Goal: Information Seeking & Learning: Understand process/instructions

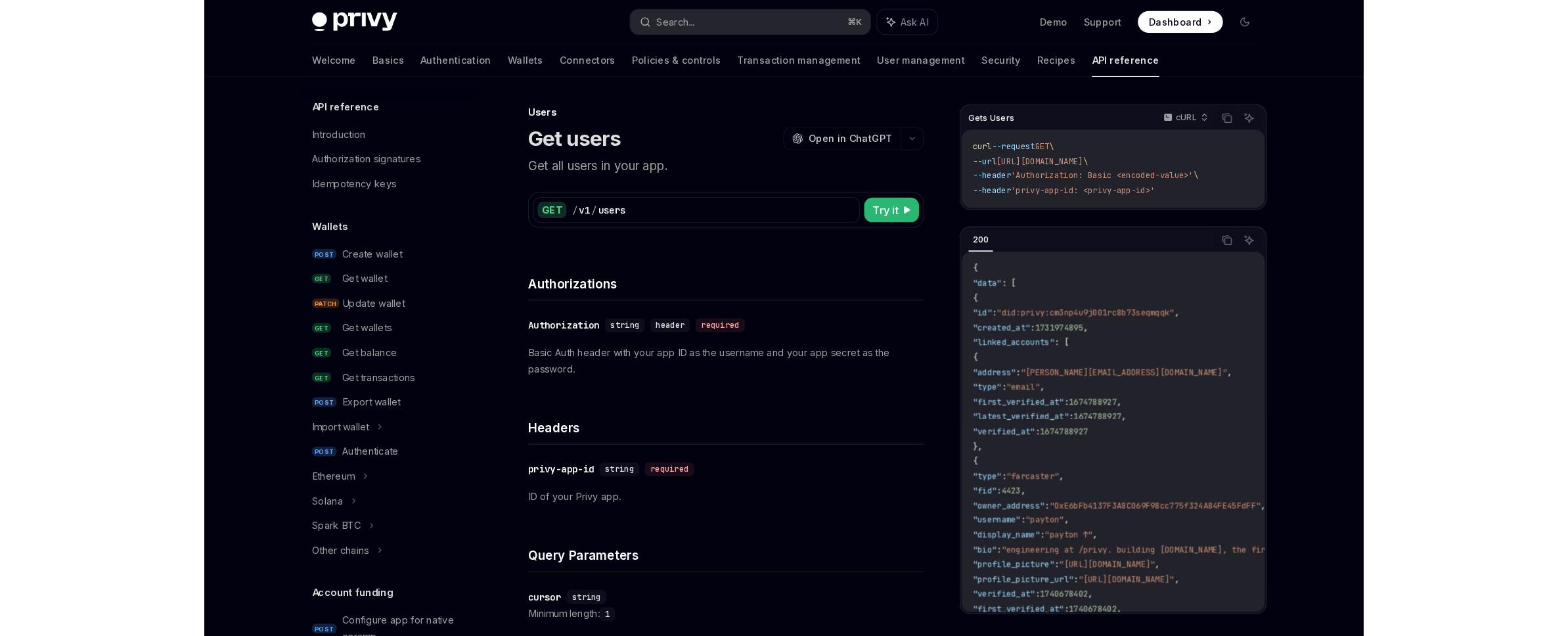
scroll to position [758, 0]
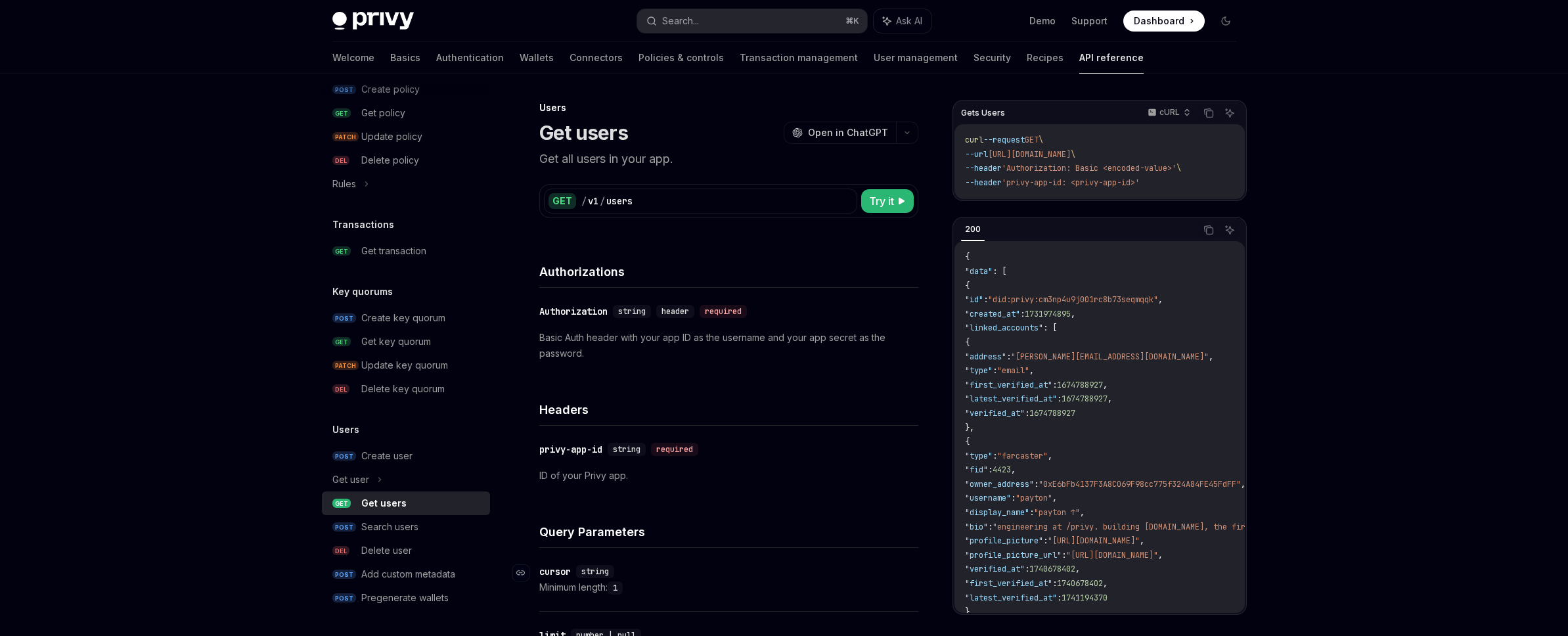
type textarea "*"
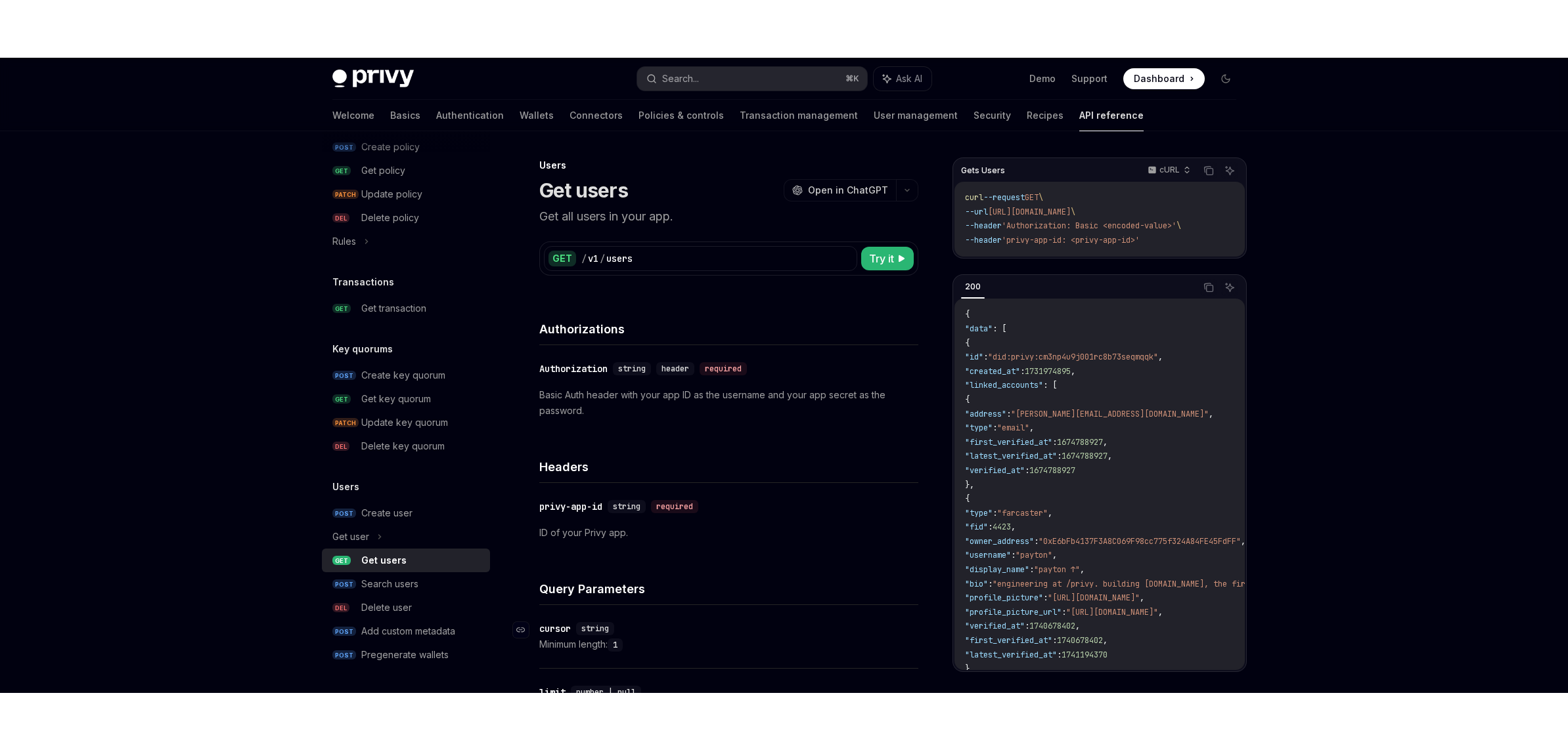
scroll to position [630, 0]
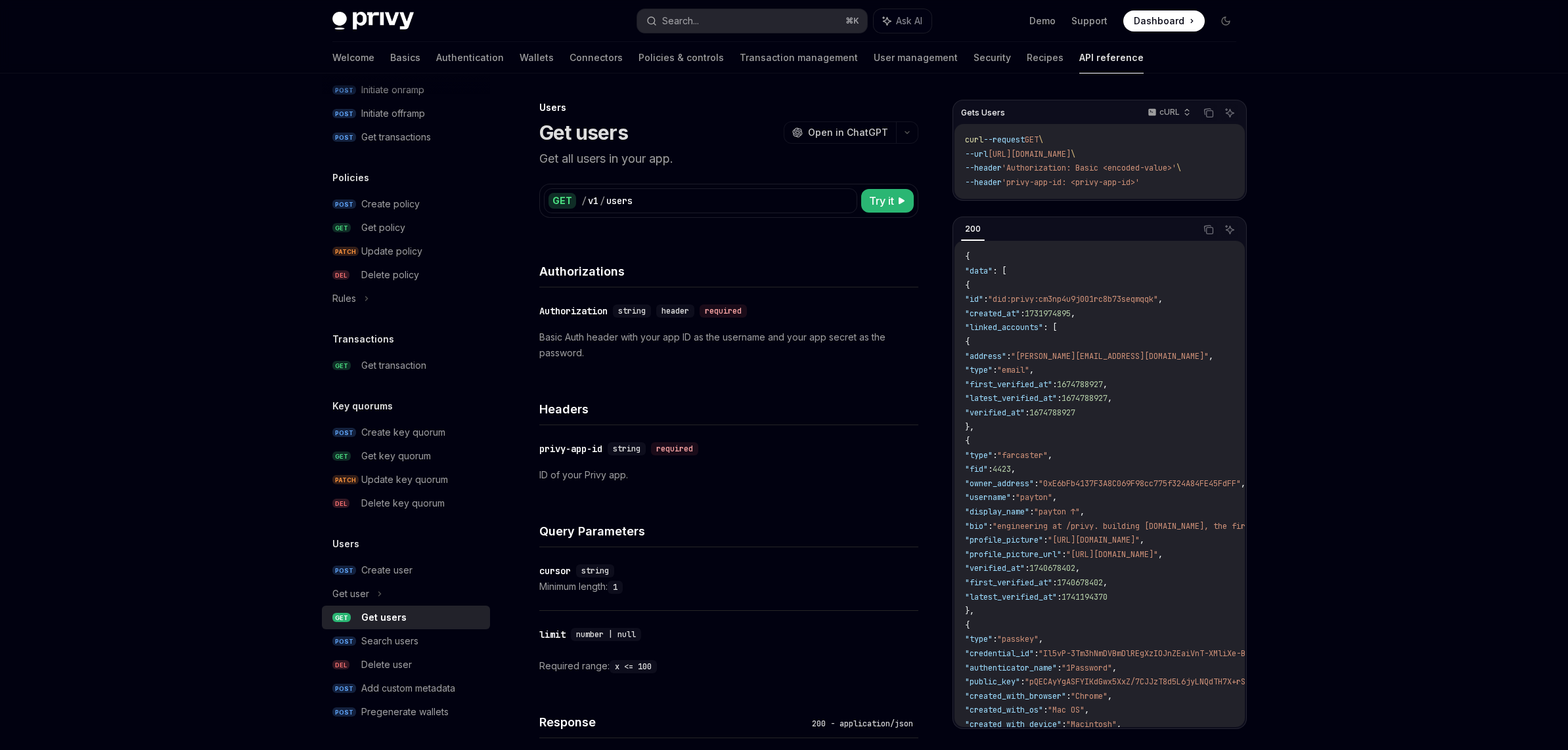
drag, startPoint x: 3, startPoint y: 321, endPoint x: -62, endPoint y: 328, distance: 65.4
click at [0, 328] on html "Privy Docs home page Search... ⌘ K Ask AI Demo Support Dashboard Dashboard Sear…" at bounding box center [784, 375] width 1568 height 750
drag, startPoint x: 3, startPoint y: 331, endPoint x: -354, endPoint y: 315, distance: 357.4
click at [0, 315] on html "Privy Docs home page Search... ⌘ K Ask AI Demo Support Dashboard Dashboard Sear…" at bounding box center [784, 375] width 1568 height 750
click at [3, 271] on div "Privy Docs home page Search... ⌘ K Ask AI Demo Support Dashboard Dashboard Sear…" at bounding box center [784, 550] width 1568 height 1100
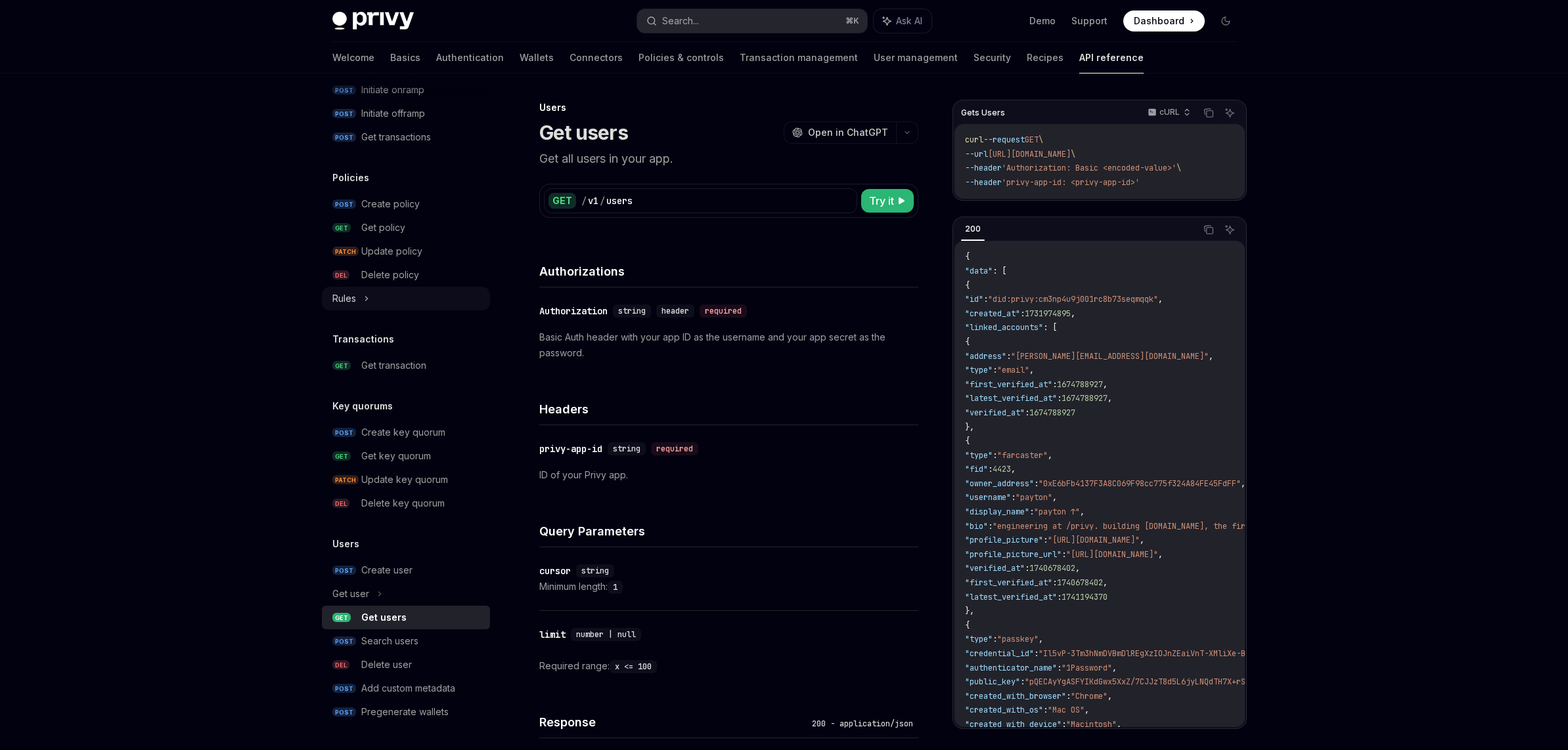
drag, startPoint x: 2, startPoint y: 271, endPoint x: 321, endPoint y: 302, distance: 320.5
click at [0, 269] on html "Privy Docs home page Search... ⌘ K Ask AI Demo Support Dashboard Dashboard Sear…" at bounding box center [784, 375] width 1568 height 750
click at [1019, 342] on code "{ "data" : [ { "id" : "did:privy:cm3np4u9j001rc8b73seqmqqk" , "created_at" : 17…" at bounding box center [1289, 618] width 650 height 737
drag, startPoint x: 1019, startPoint y: 411, endPoint x: 1139, endPoint y: 416, distance: 120.1
click at [1075, 410] on span ""verified_at" : 1674788927" at bounding box center [1019, 412] width 110 height 11
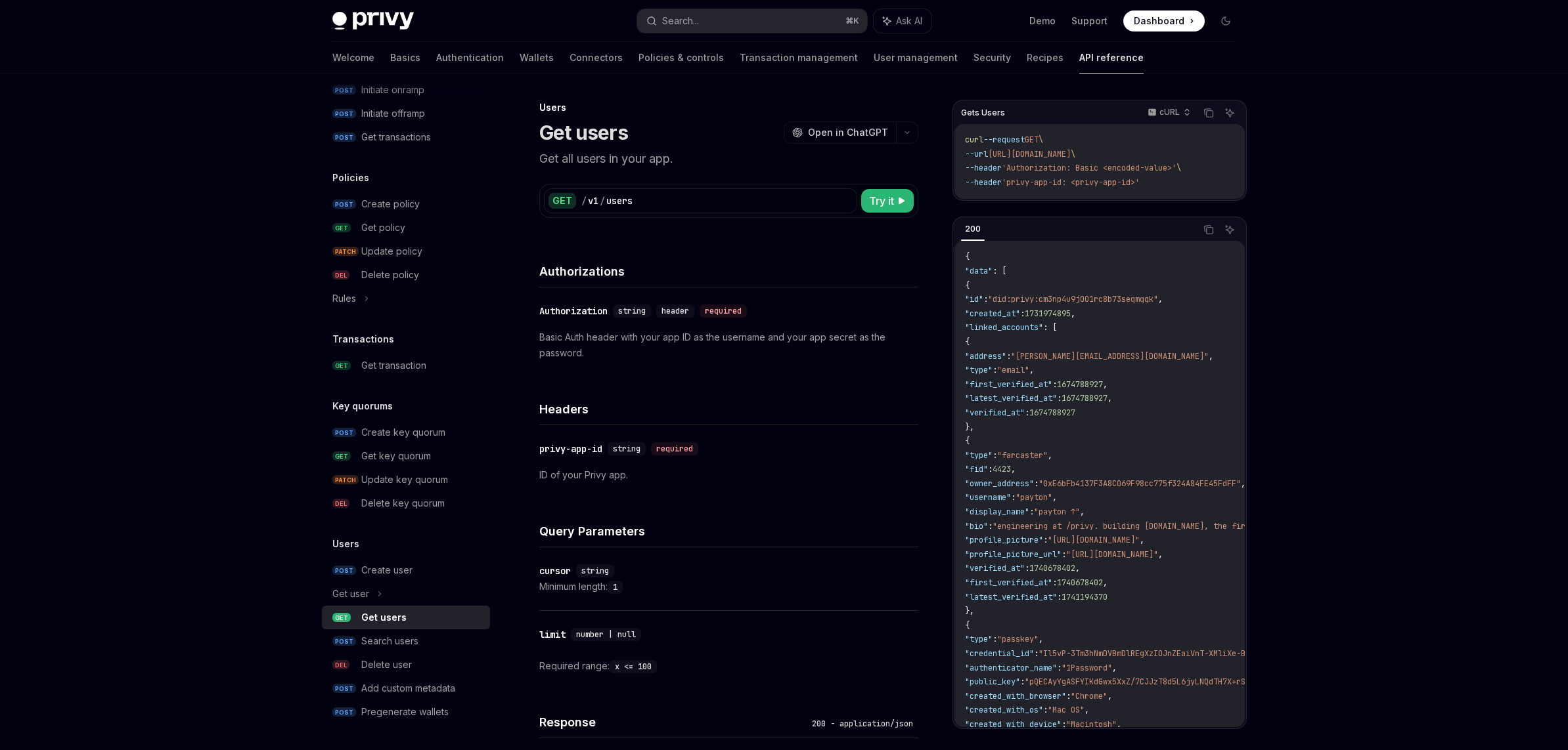
click at [1113, 457] on code "{ "data" : [ { "id" : "did:privy:cm3np4u9j001rc8b73seqmqqk" , "created_at" : 17…" at bounding box center [1289, 618] width 650 height 737
click at [1095, 407] on code "{ "data" : [ { "id" : "did:privy:cm3np4u9j001rc8b73seqmqqk" , "created_at" : 17…" at bounding box center [1289, 618] width 650 height 737
click at [1075, 410] on span "1674788927" at bounding box center [1051, 412] width 46 height 11
click at [1075, 409] on span "1674788927" at bounding box center [1051, 412] width 46 height 11
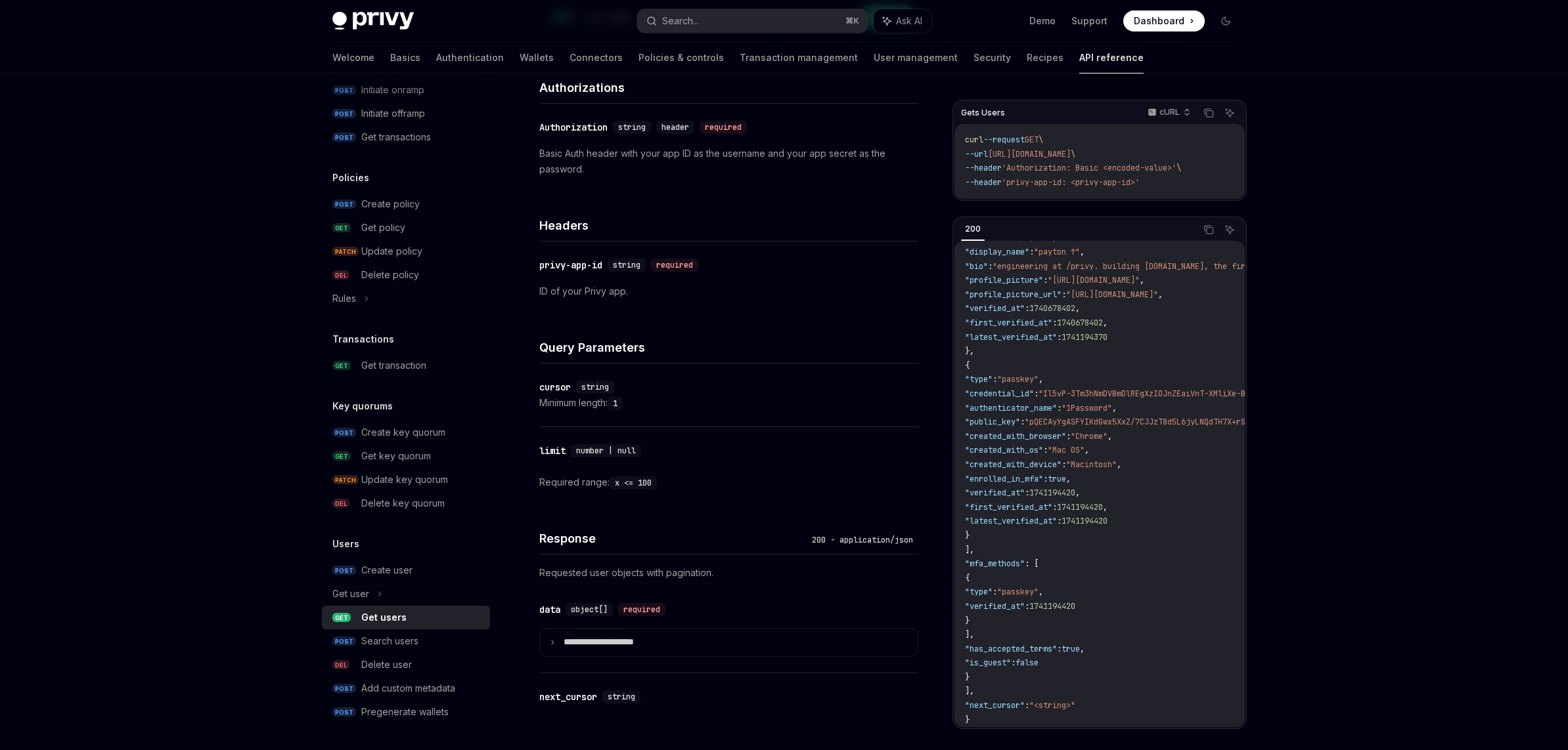
scroll to position [251, 0]
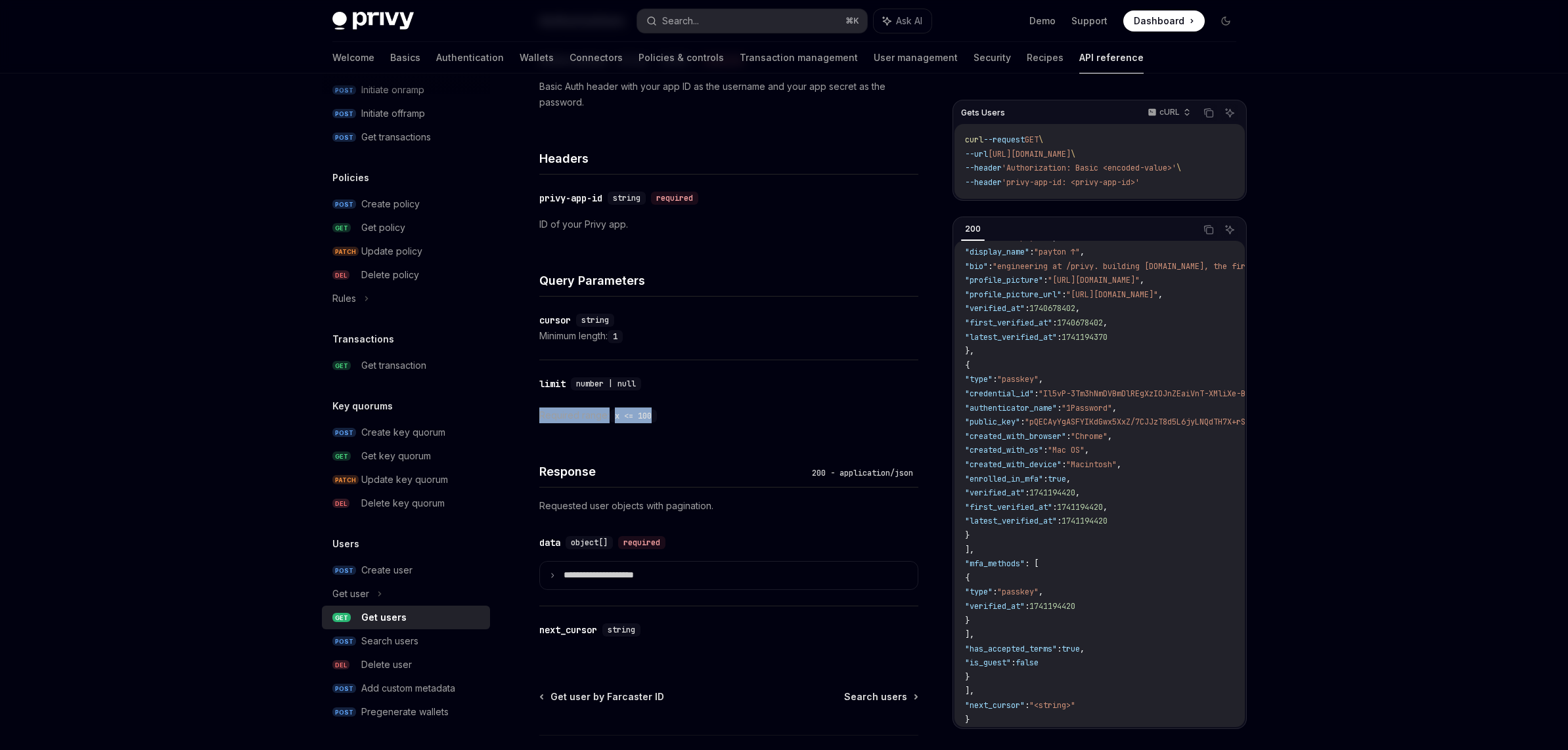
drag, startPoint x: 570, startPoint y: 418, endPoint x: 702, endPoint y: 419, distance: 132.0
click at [703, 419] on div "Users Get users OpenAI Open in ChatGPT Get all users in your app. OpenAI Open i…" at bounding box center [605, 349] width 630 height 1000
click at [742, 407] on div "​ limit number | null Required range: x <= 100" at bounding box center [729, 399] width 379 height 79
drag, startPoint x: 677, startPoint y: 414, endPoint x: 544, endPoint y: 411, distance: 133.0
click at [544, 411] on div "Required range: x <= 100" at bounding box center [729, 415] width 379 height 16
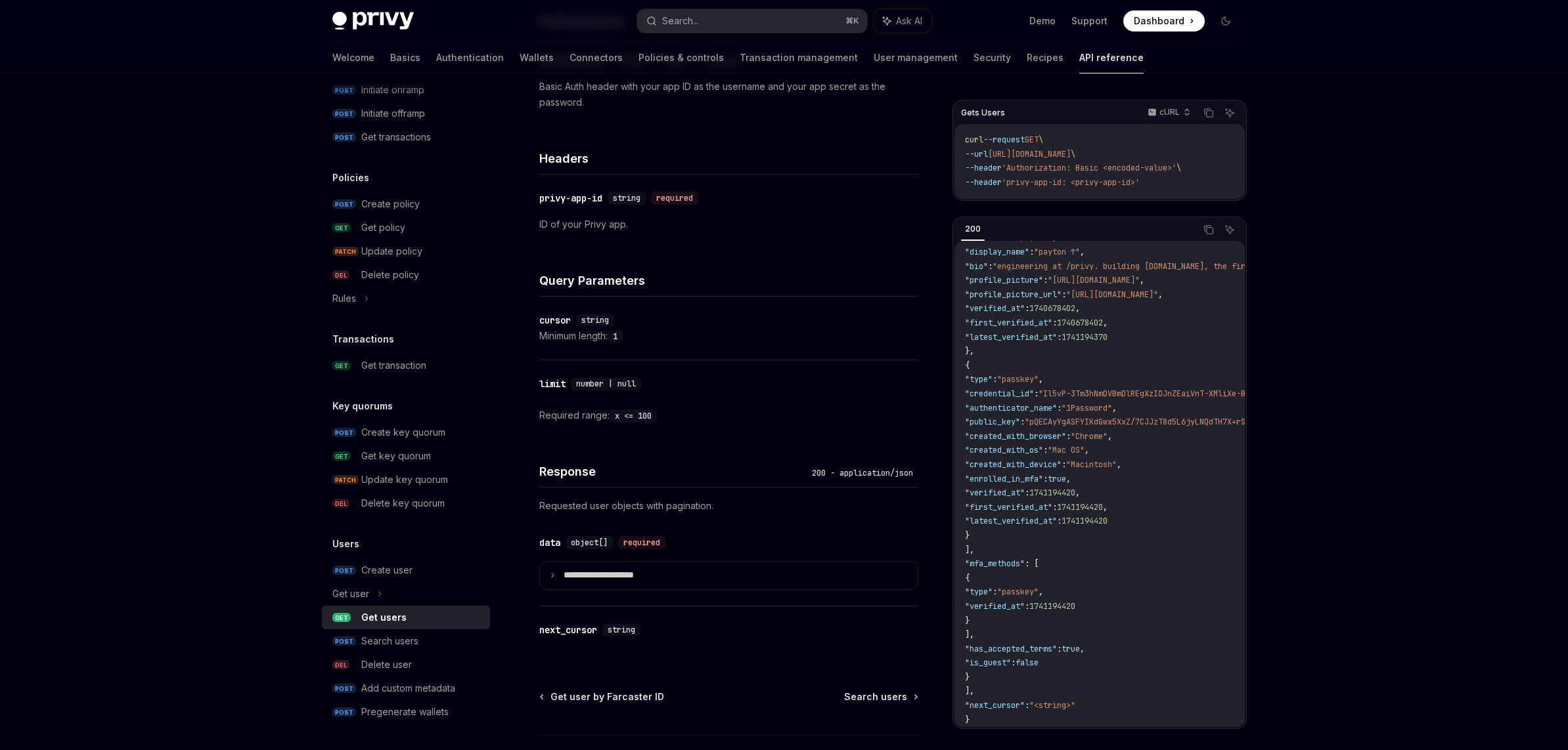
click at [688, 460] on div "Response 200 - application/json" at bounding box center [729, 464] width 379 height 49
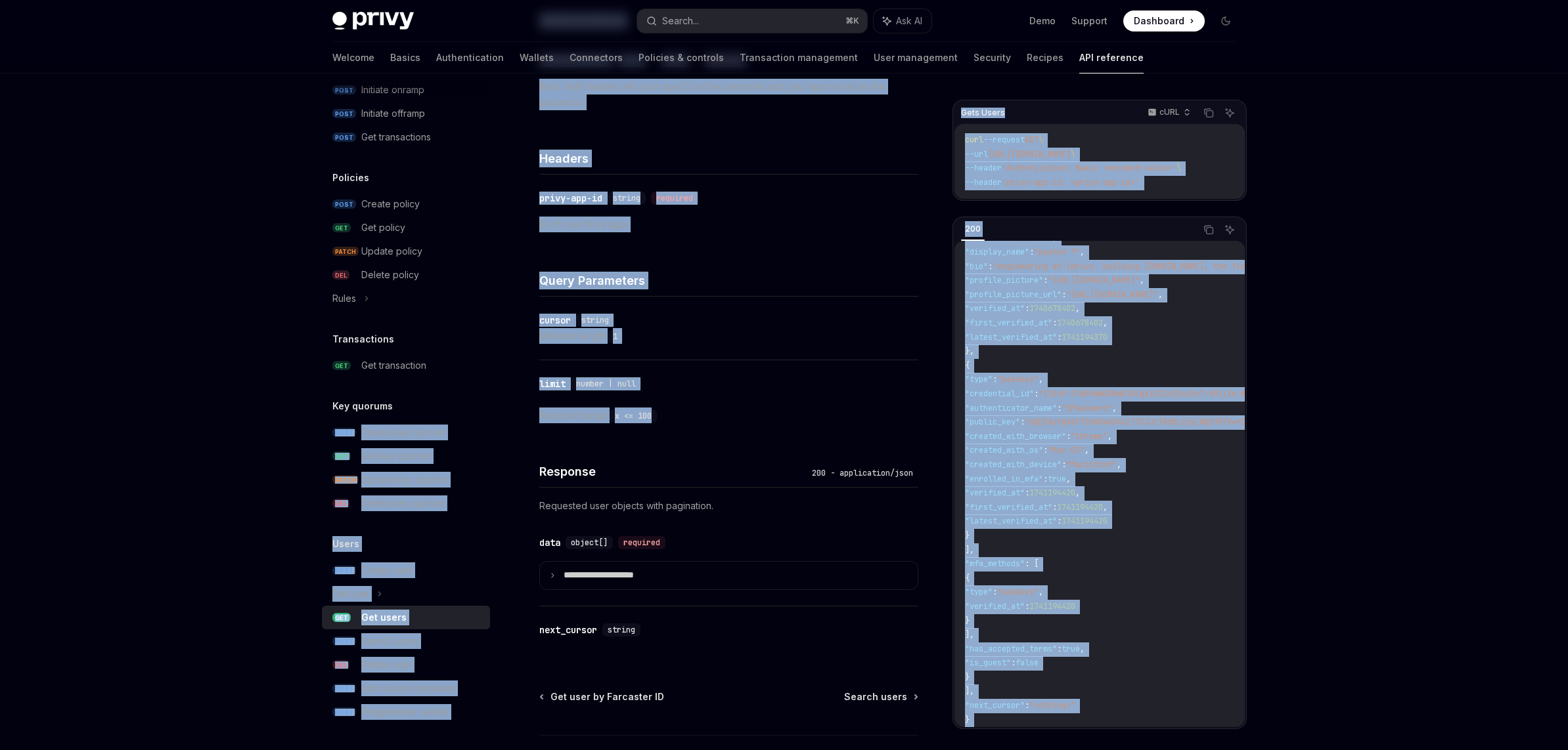
drag, startPoint x: 667, startPoint y: 410, endPoint x: 510, endPoint y: 410, distance: 157.0
click at [510, 410] on div "API reference Introduction Authorization signatures Idempotency keys Wallets PO…" at bounding box center [784, 336] width 966 height 1026
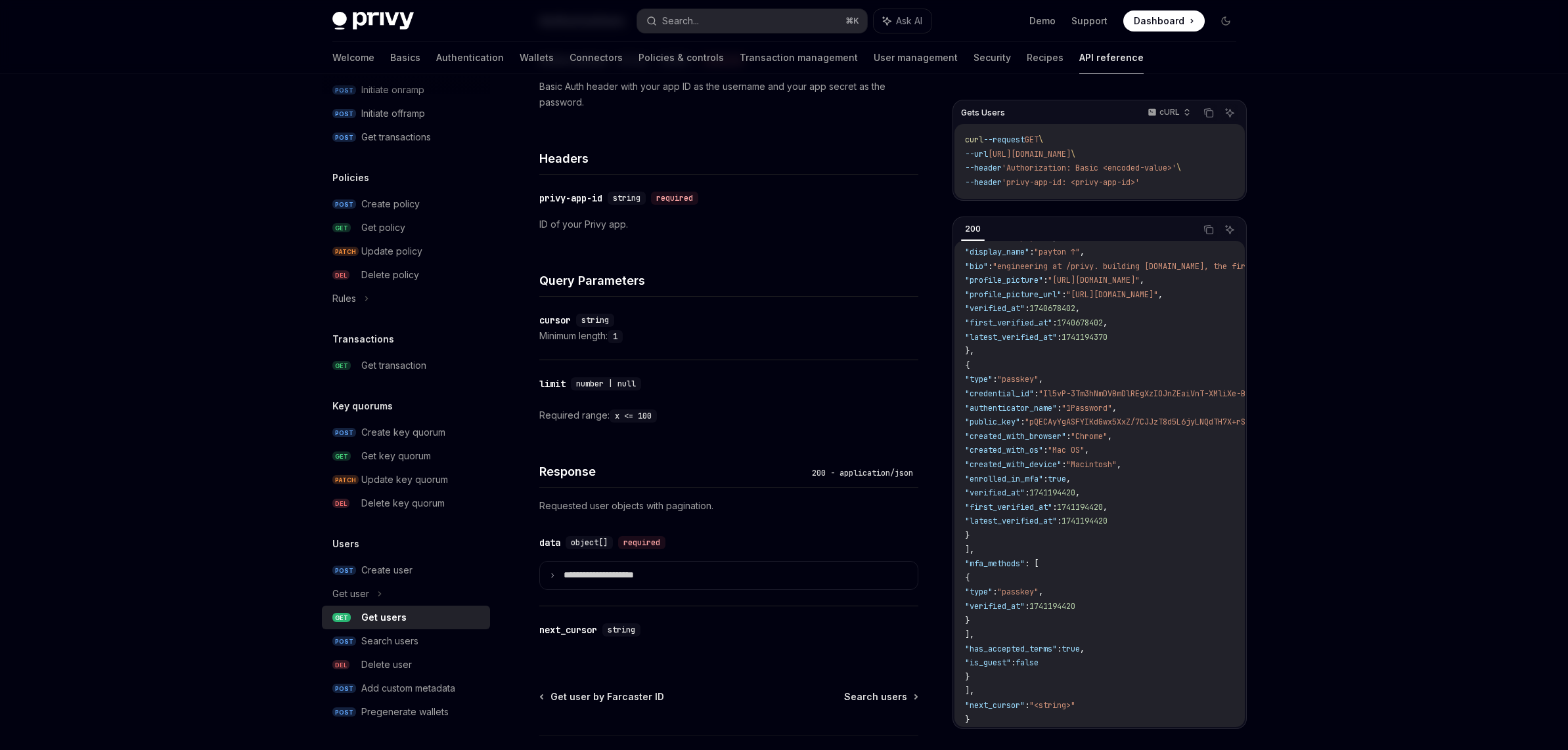
click at [670, 403] on div "​ limit number | null Required range: x <= 100" at bounding box center [729, 399] width 379 height 79
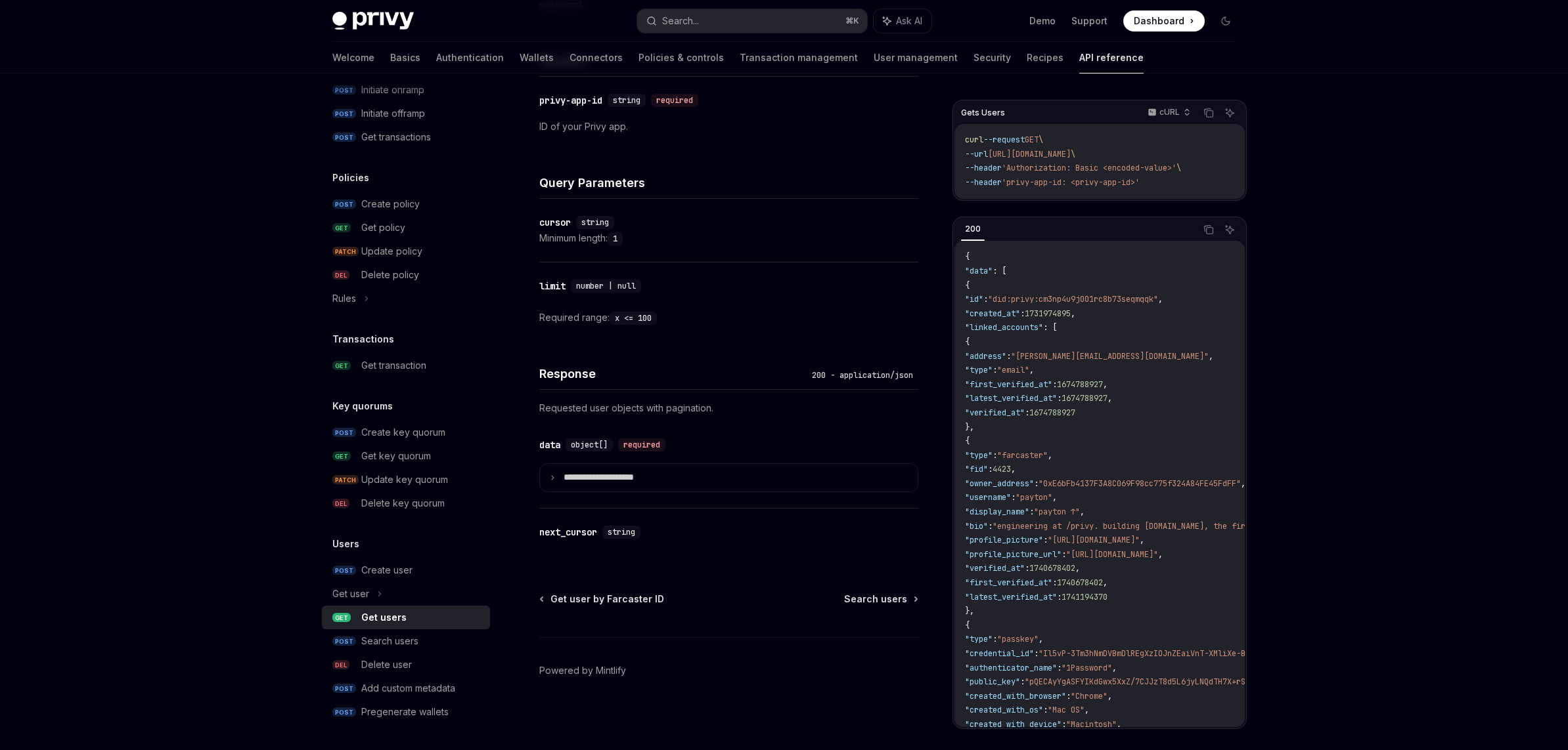
scroll to position [266, 0]
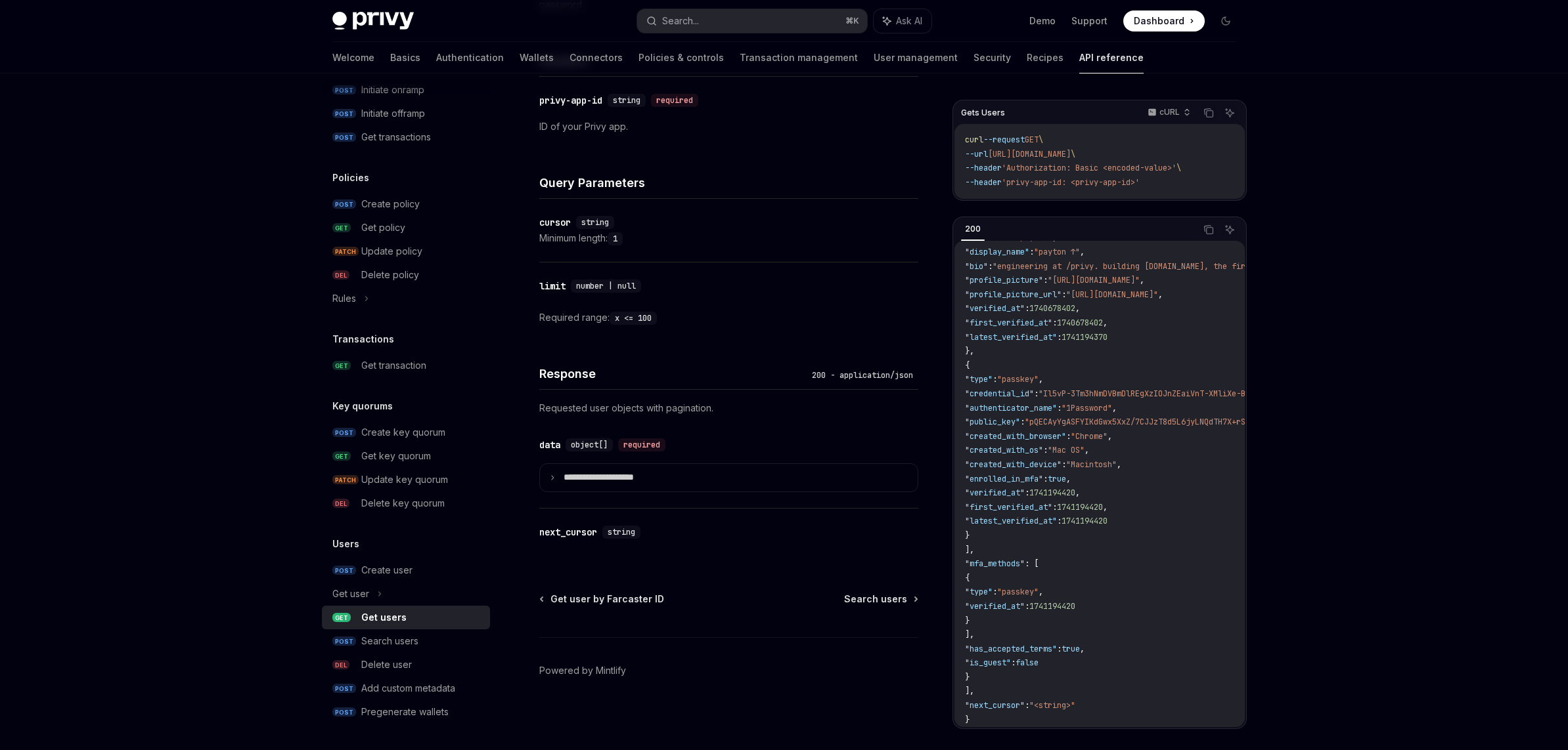
drag, startPoint x: 1098, startPoint y: 689, endPoint x: 1040, endPoint y: 419, distance: 276.2
click at [1035, 386] on code "{ "data" : [ { "id" : "did:privy:cm3np4u9j001rc8b73seqmqqk" , "created_at" : 17…" at bounding box center [1289, 358] width 650 height 737
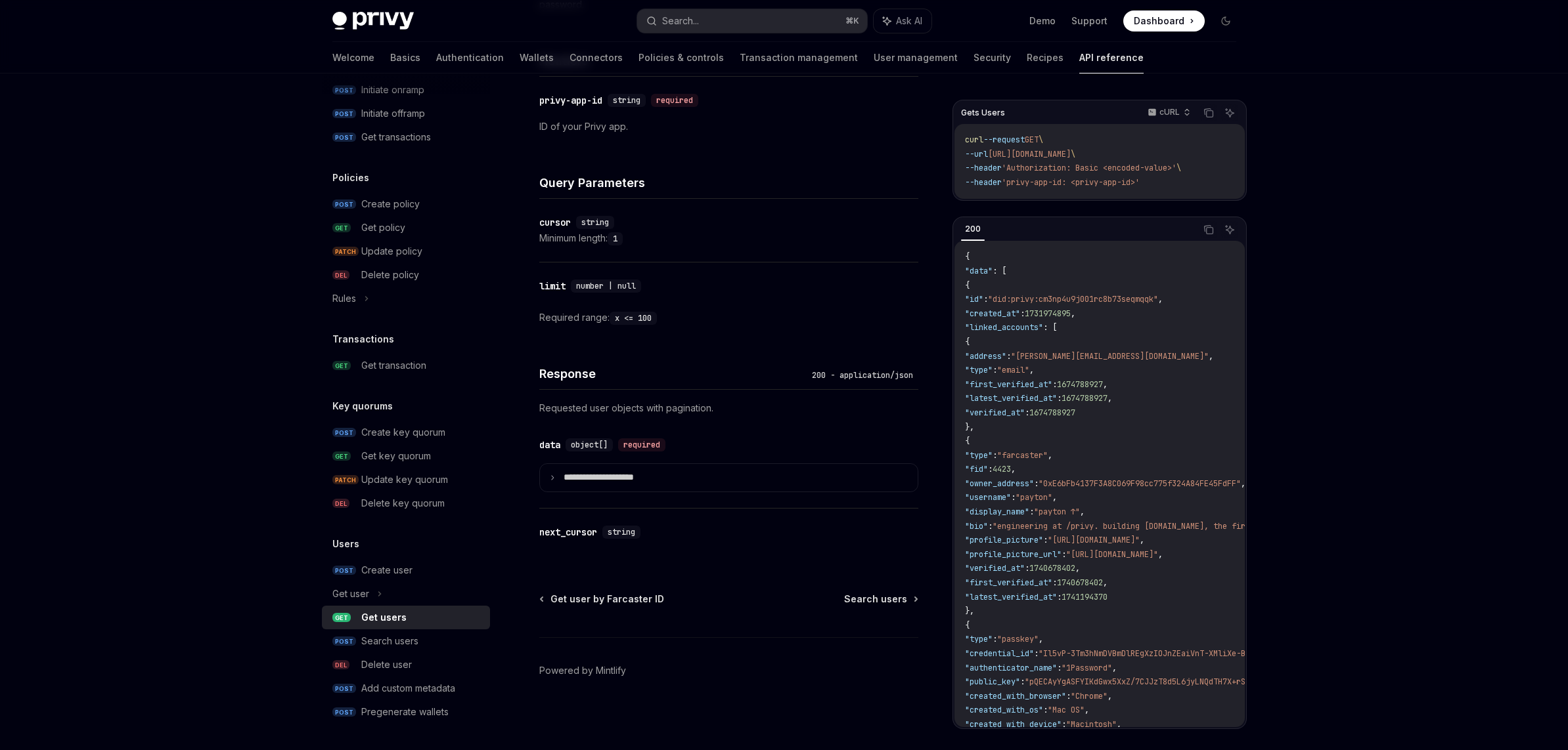
drag, startPoint x: 1113, startPoint y: 432, endPoint x: 1107, endPoint y: 436, distance: 7.2
click at [1113, 432] on code "{ "data" : [ { "id" : "did:privy:cm3np4u9j001rc8b73seqmqqk" , "created_at" : 17…" at bounding box center [1289, 618] width 650 height 737
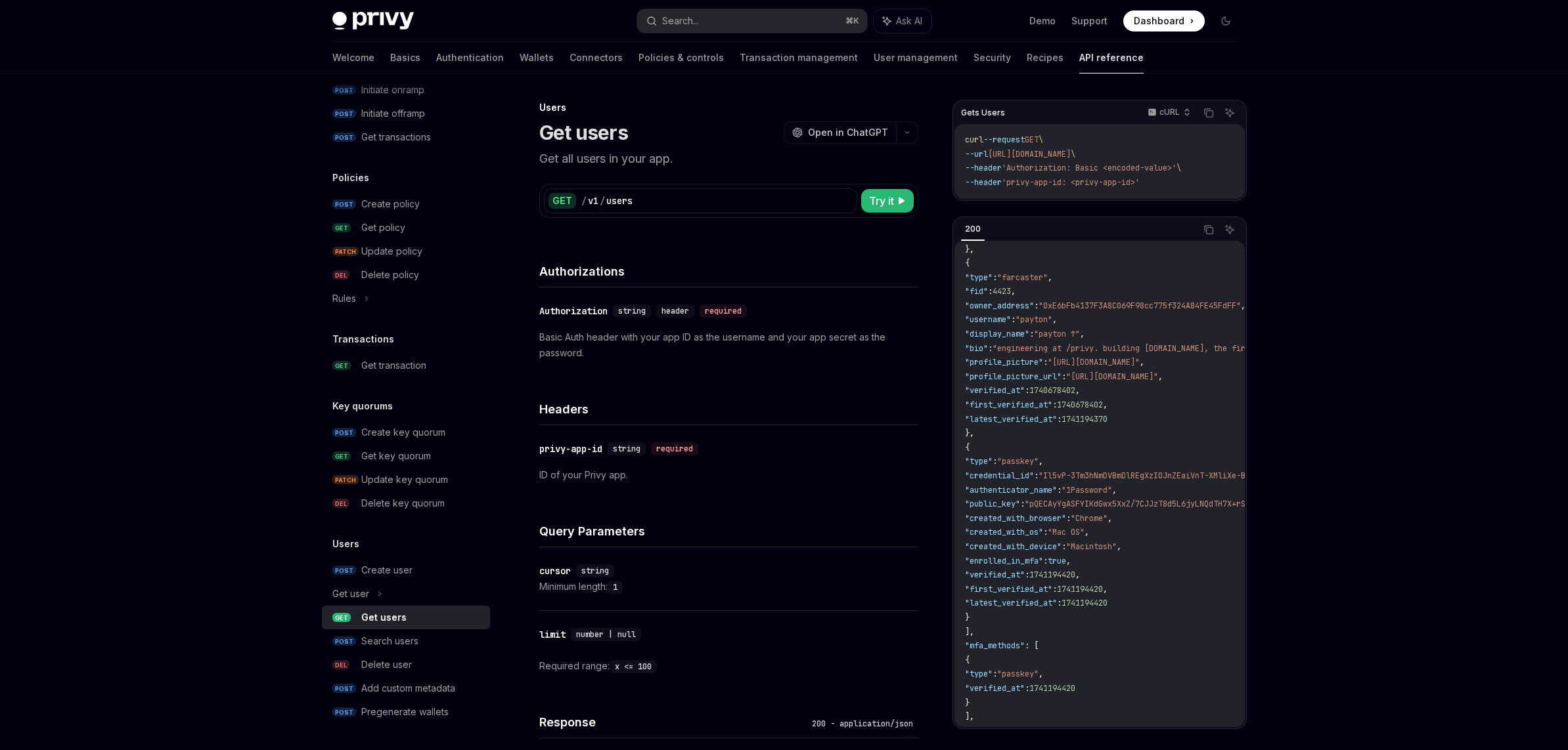
scroll to position [176, 0]
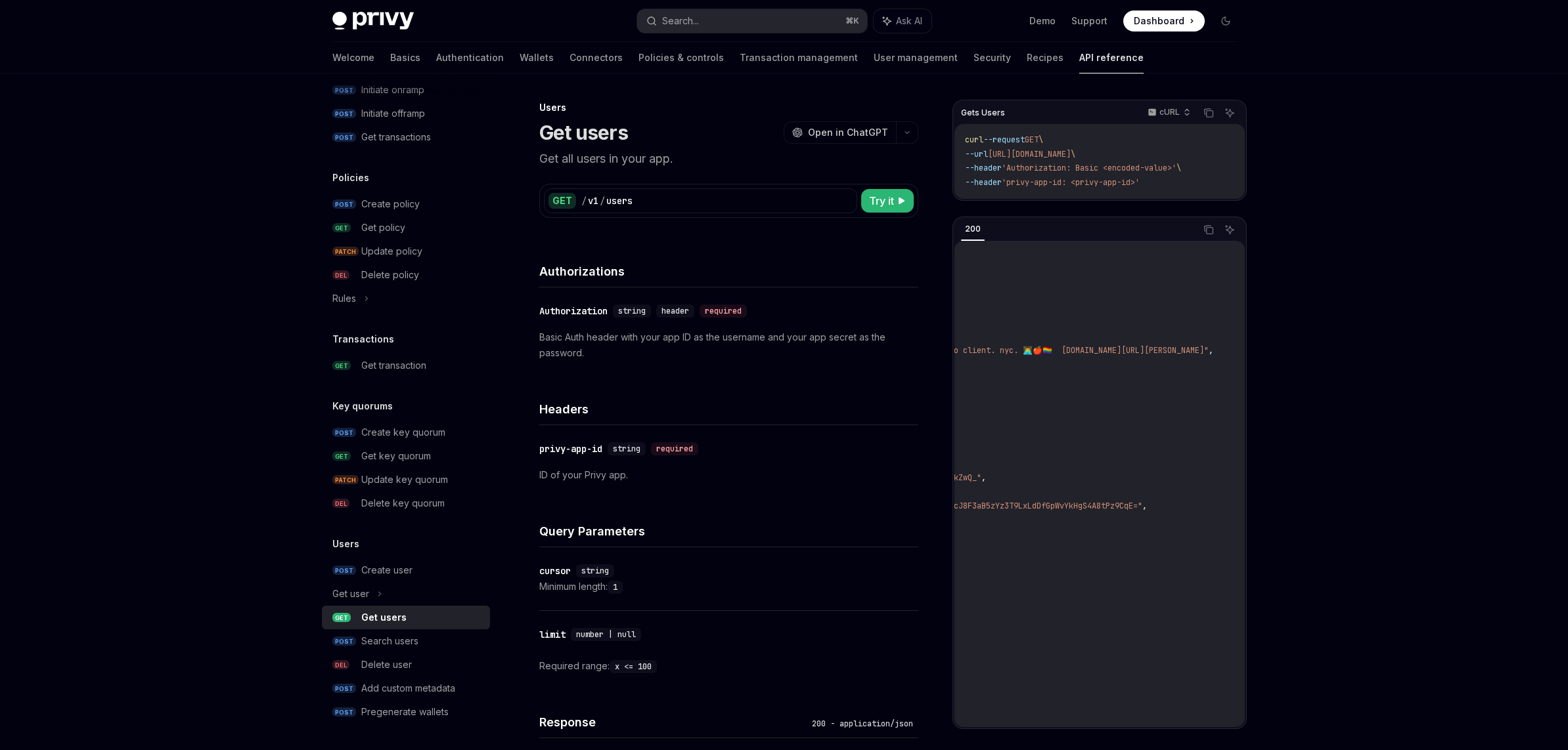
drag, startPoint x: 1101, startPoint y: 310, endPoint x: 1051, endPoint y: 312, distance: 50.0
click at [1051, 312] on code "{ "data" : [ { "id" : "did:privy:cm3np4u9j001rc8b73seqmqqk" , "created_at" : 17…" at bounding box center [919, 442] width 650 height 737
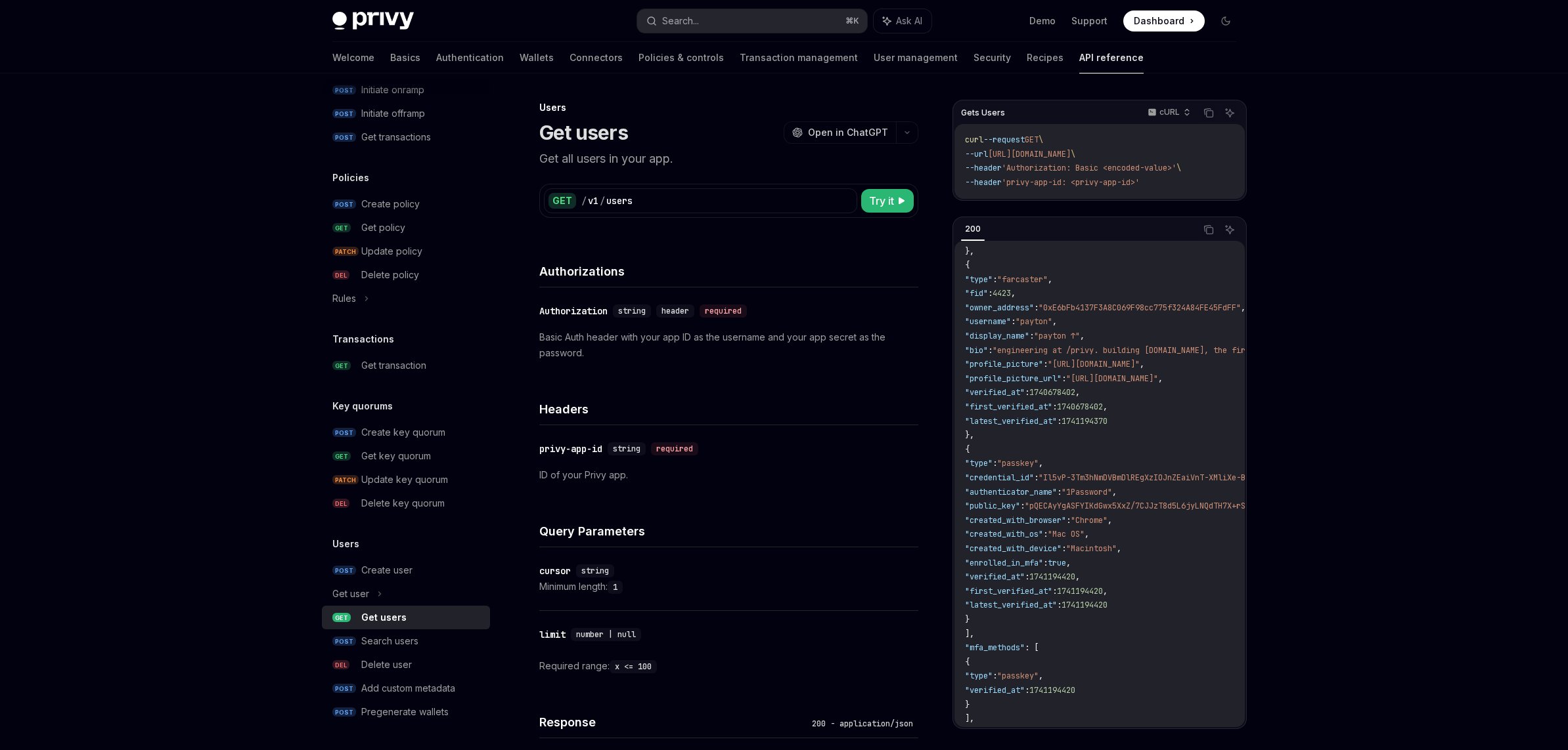
click at [1011, 325] on span ""username"" at bounding box center [987, 321] width 46 height 11
drag, startPoint x: 1042, startPoint y: 310, endPoint x: 1203, endPoint y: 304, distance: 161.1
click at [1123, 304] on span ""owner_address" : "0xE6bFb4137F3A8C069F98cc775f324A84FE45FdFF" ," at bounding box center [1104, 308] width 280 height 11
click at [1123, 306] on span ""0xE6bFb4137F3A8C069F98cc775f324A84FE45FdFF"" at bounding box center [1139, 308] width 202 height 11
click at [1011, 319] on span ""username"" at bounding box center [987, 321] width 46 height 11
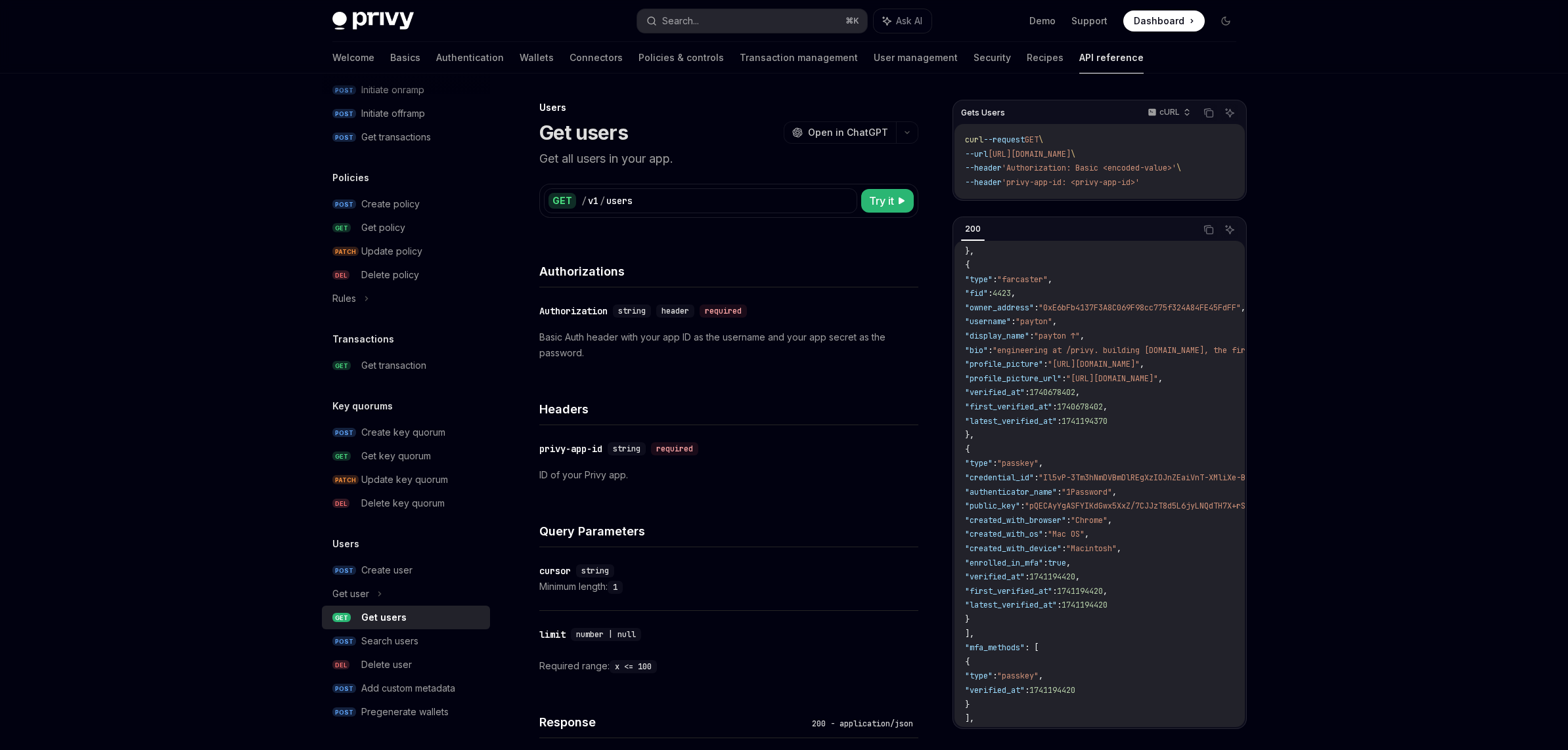
drag, startPoint x: 1019, startPoint y: 390, endPoint x: 1034, endPoint y: 394, distance: 15.5
click at [1025, 392] on span ""verified_at"" at bounding box center [994, 393] width 60 height 11
click at [1025, 393] on span ""verified_at"" at bounding box center [994, 393] width 60 height 11
drag, startPoint x: 1111, startPoint y: 472, endPoint x: 1067, endPoint y: 451, distance: 48.8
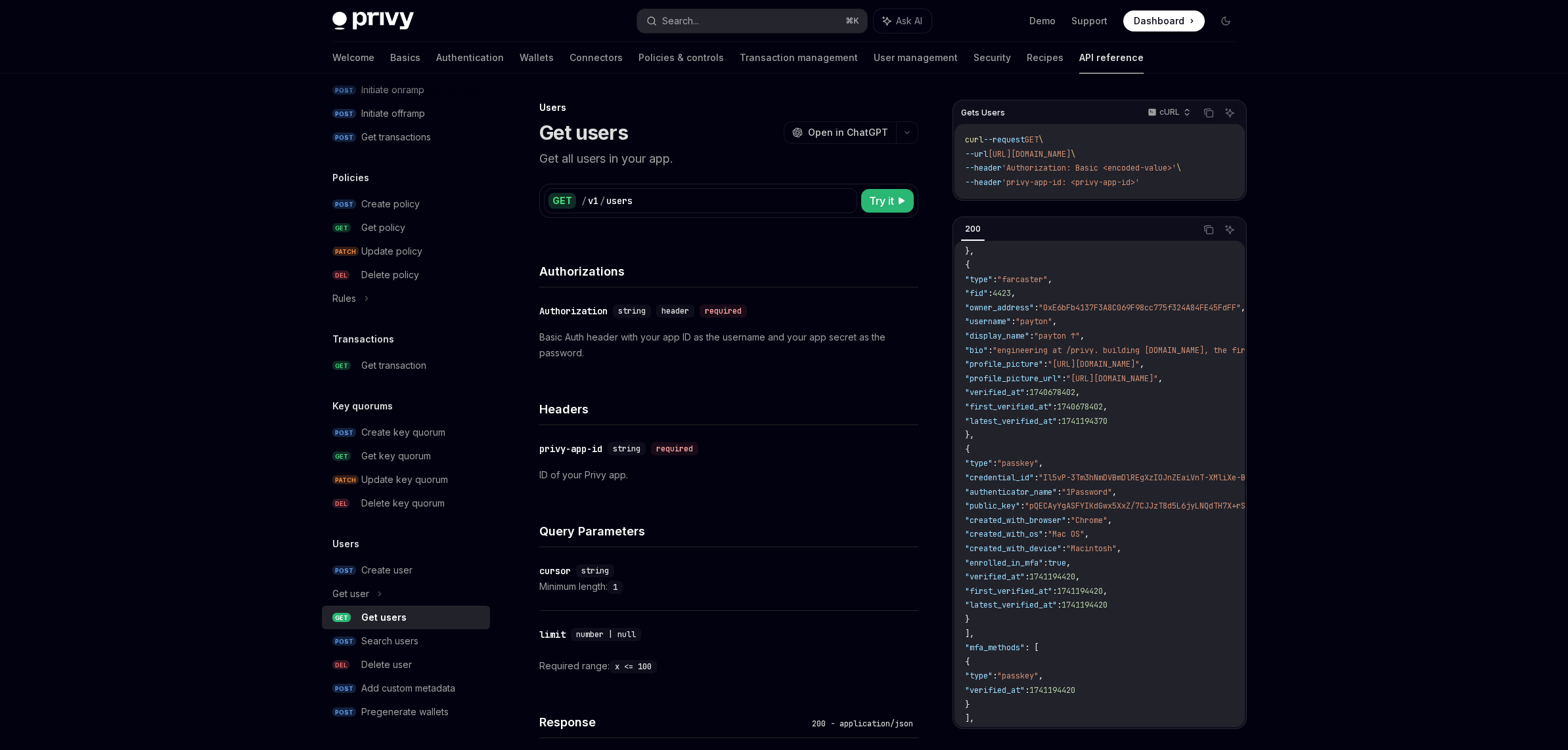
click at [1108, 472] on code "{ "data" : [ { "id" : "did:privy:cm3np4u9j001rc8b73seqmqqk" , "created_at" : 17…" at bounding box center [1289, 442] width 650 height 737
drag, startPoint x: 1015, startPoint y: 396, endPoint x: 1103, endPoint y: 399, distance: 88.1
click at [1080, 396] on span ""verified_at" : 1740678402 ," at bounding box center [1022, 393] width 115 height 11
click at [1101, 399] on code "{ "data" : [ { "id" : "did:privy:cm3np4u9j001rc8b73seqmqqk" , "created_at" : 17…" at bounding box center [1289, 442] width 650 height 737
click at [1075, 394] on span "1740678402" at bounding box center [1051, 393] width 46 height 11
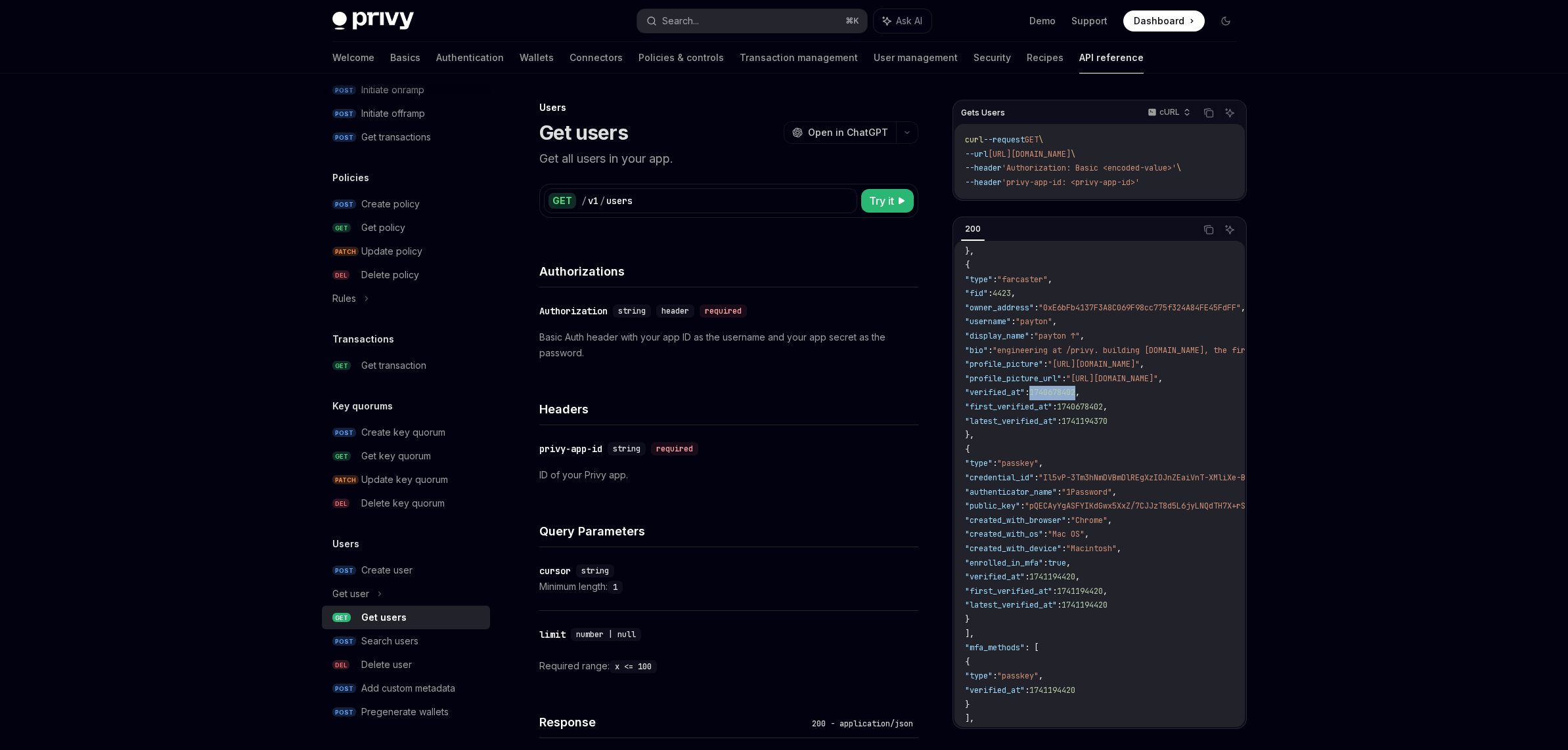
click at [1075, 394] on span "1740678402" at bounding box center [1051, 393] width 46 height 11
click at [1071, 440] on code "{ "data" : [ { "id" : "did:privy:cm3np4u9j001rc8b73seqmqqk" , "created_at" : 17…" at bounding box center [1289, 442] width 650 height 737
click at [1075, 390] on span "1740678402" at bounding box center [1051, 393] width 46 height 11
click at [1040, 429] on code "{ "data" : [ { "id" : "did:privy:cm3np4u9j001rc8b73seqmqqk" , "created_at" : 17…" at bounding box center [1289, 442] width 650 height 737
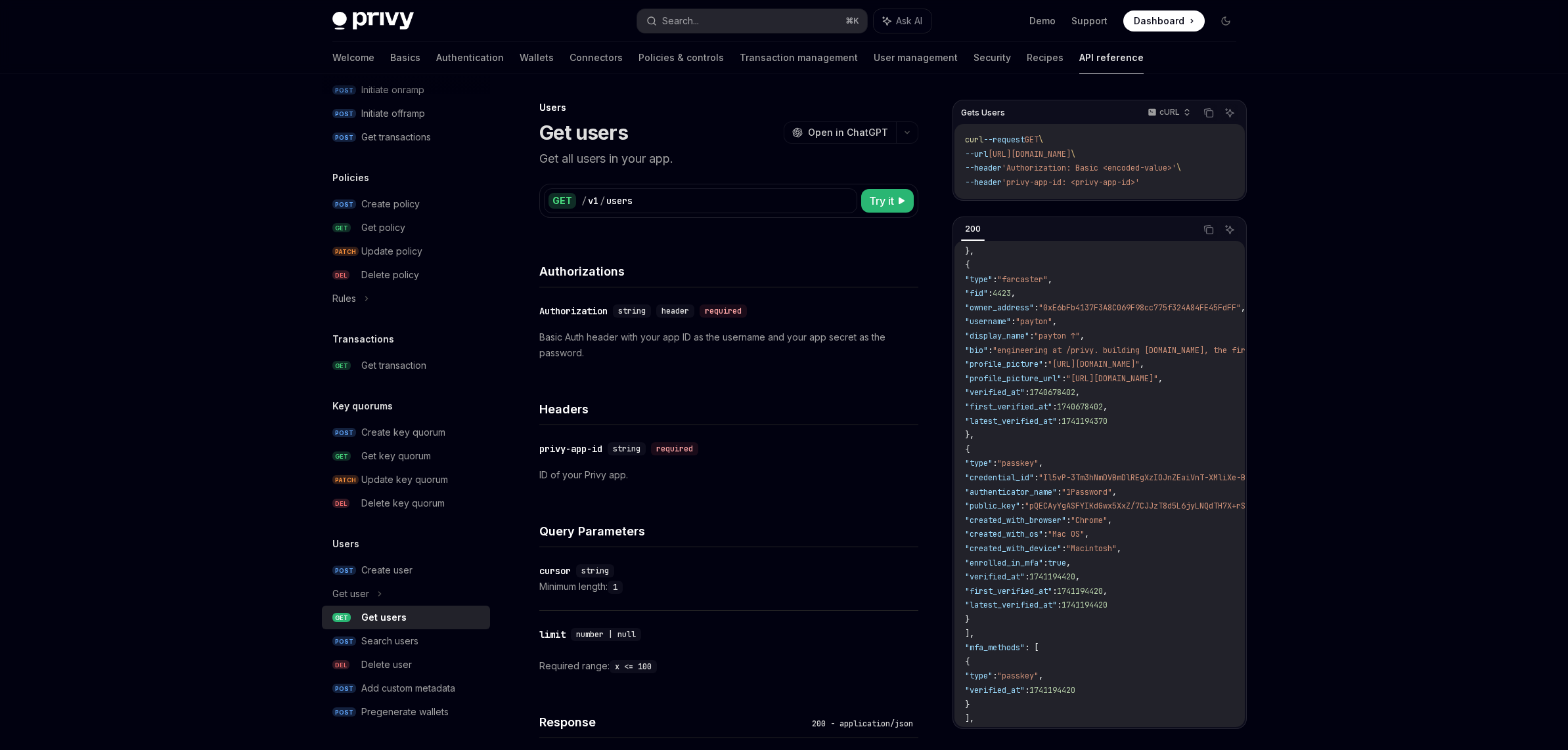
click at [1075, 396] on span "1740678402" at bounding box center [1051, 393] width 46 height 11
click at [1057, 422] on span ""latest_verified_at"" at bounding box center [1010, 421] width 92 height 11
click at [1114, 428] on code "{ "data" : [ { "id" : "did:privy:cm3np4u9j001rc8b73seqmqqk" , "created_at" : 17…" at bounding box center [1289, 442] width 650 height 737
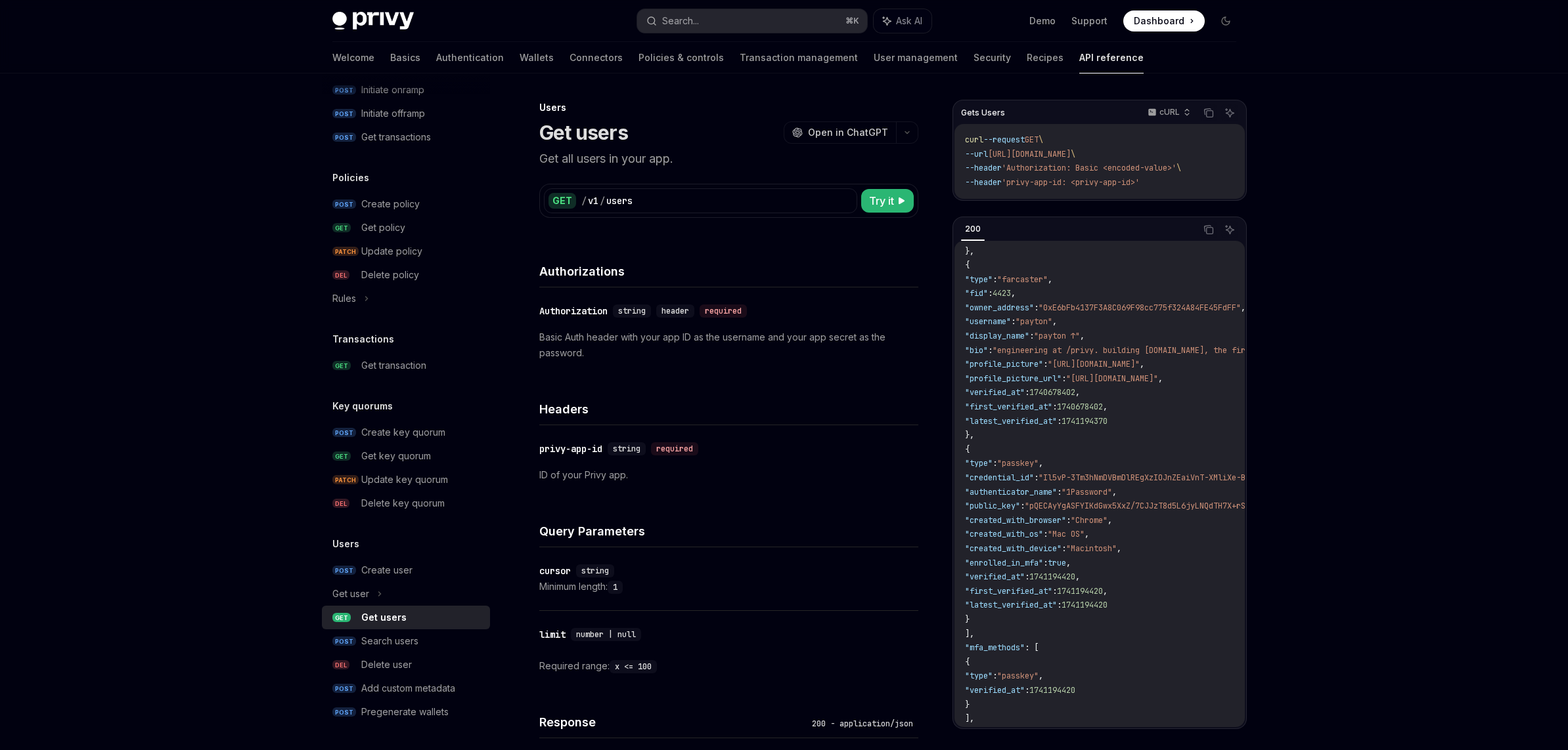
click at [1075, 397] on span "1740678402" at bounding box center [1051, 393] width 46 height 11
click at [1057, 424] on span ""latest_verified_at"" at bounding box center [1010, 421] width 92 height 11
click at [1075, 396] on span "1740678402" at bounding box center [1051, 393] width 46 height 11
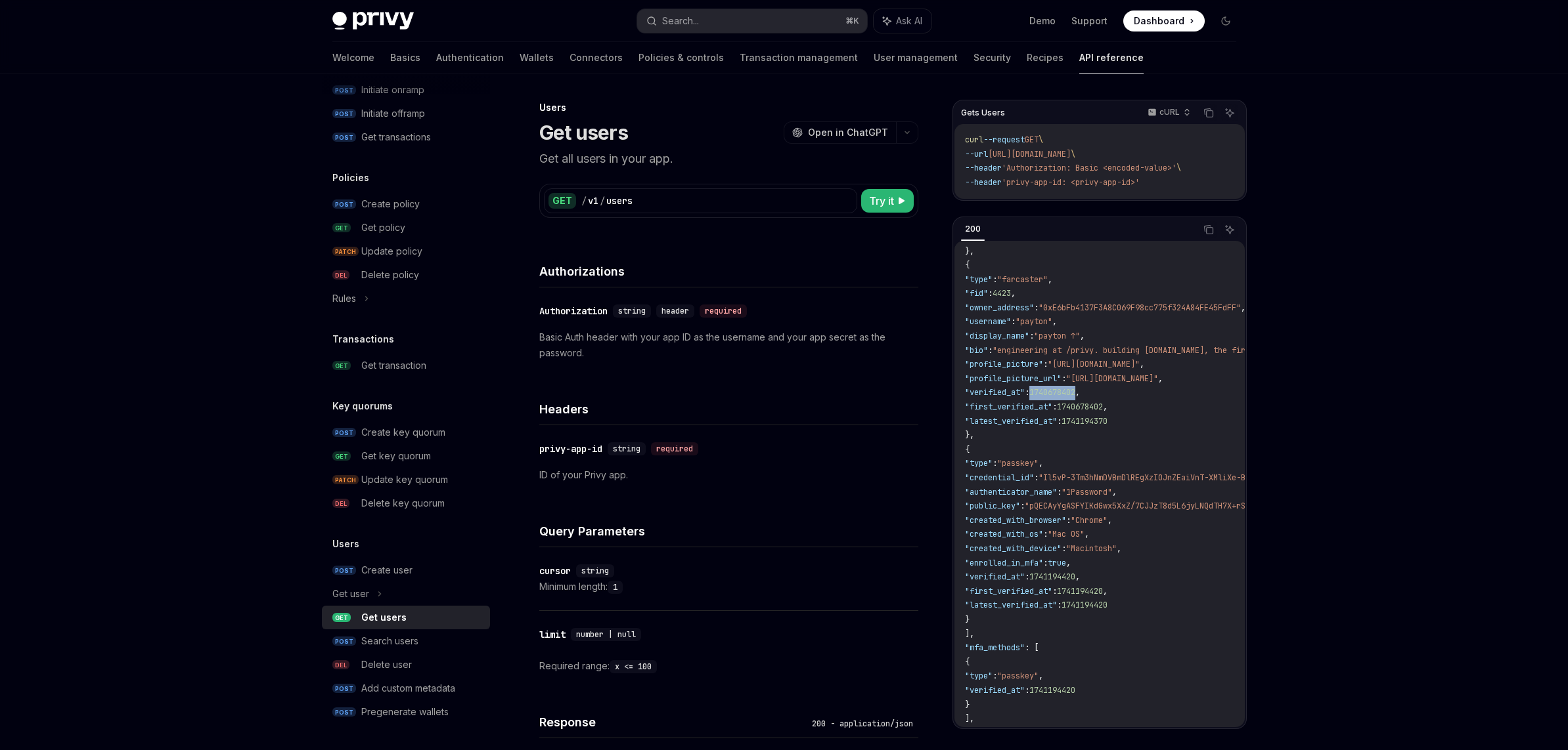
click at [1075, 396] on span "1740678402" at bounding box center [1051, 393] width 46 height 11
click at [1014, 389] on span ""verified_at"" at bounding box center [994, 393] width 60 height 11
drag, startPoint x: 1013, startPoint y: 389, endPoint x: 1167, endPoint y: 392, distance: 154.0
click at [1123, 392] on code "{ "data" : [ { "id" : "did:privy:cm3np4u9j001rc8b73seqmqqk" , "created_at" : 17…" at bounding box center [1289, 442] width 650 height 737
click at [1035, 434] on code "{ "data" : [ { "id" : "did:privy:cm3np4u9j001rc8b73seqmqqk" , "created_at" : 17…" at bounding box center [1289, 442] width 650 height 737
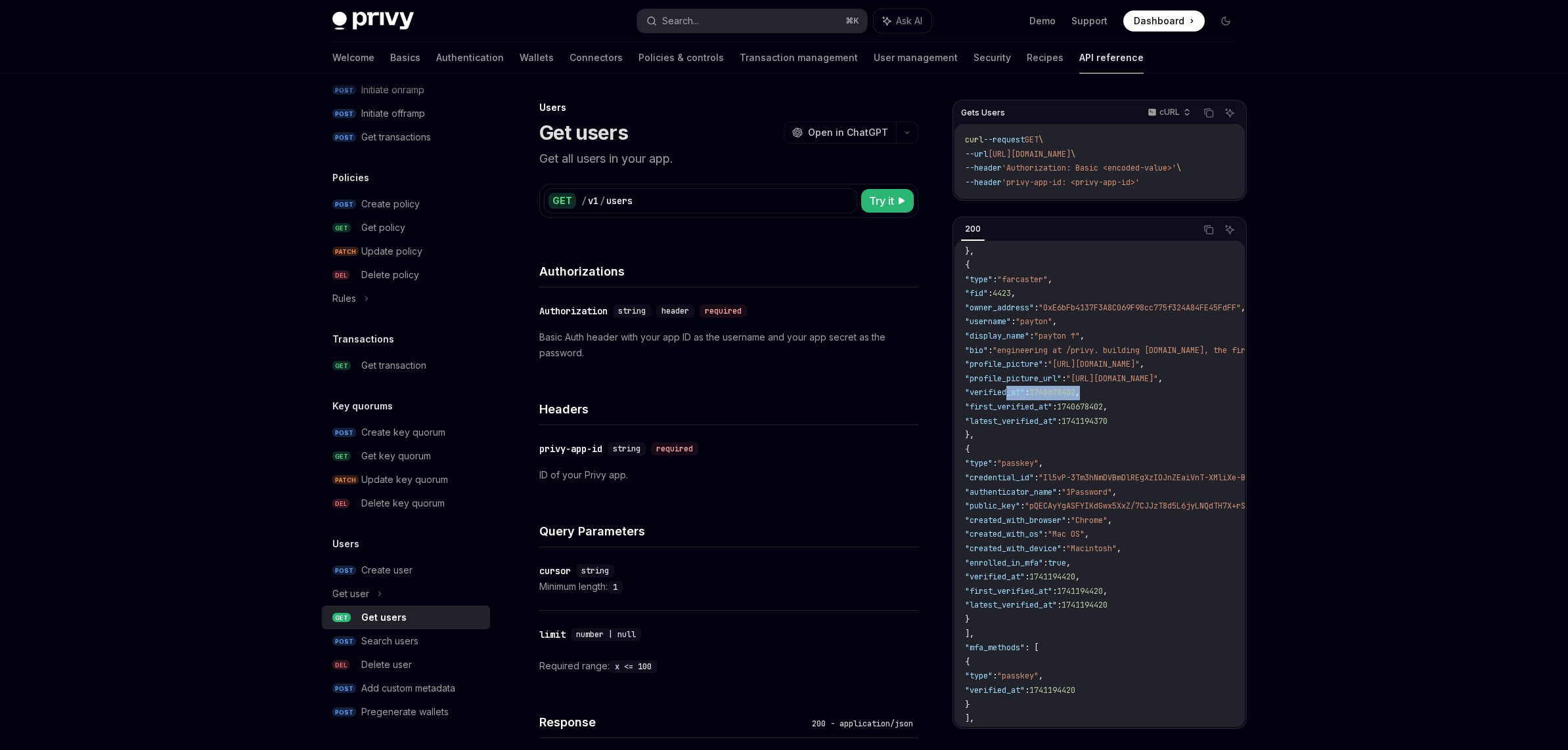
drag, startPoint x: 1008, startPoint y: 392, endPoint x: 1148, endPoint y: 390, distance: 140.0
click at [1123, 390] on code "{ "data" : [ { "id" : "did:privy:cm3np4u9j001rc8b73seqmqqk" , "created_at" : 17…" at bounding box center [1289, 442] width 650 height 737
drag, startPoint x: 1107, startPoint y: 428, endPoint x: 1091, endPoint y: 426, distance: 16.1
click at [1105, 428] on code "{ "data" : [ { "id" : "did:privy:cm3np4u9j001rc8b73seqmqqk" , "created_at" : 17…" at bounding box center [1289, 442] width 650 height 737
drag, startPoint x: 1004, startPoint y: 395, endPoint x: 1100, endPoint y: 399, distance: 96.1
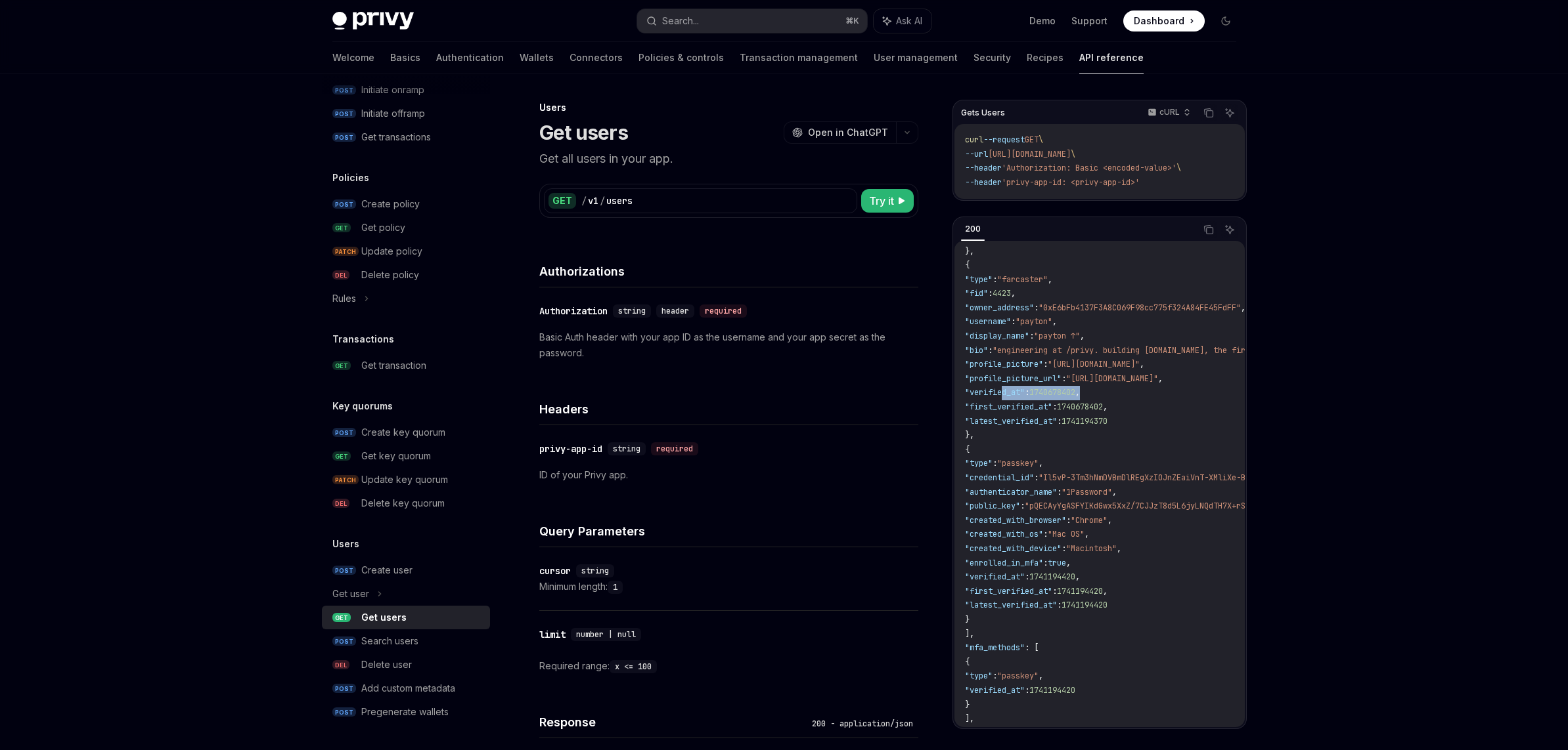
click at [1123, 392] on code "{ "data" : [ { "id" : "did:privy:cm3np4u9j001rc8b73seqmqqk" , "created_at" : 17…" at bounding box center [1289, 442] width 650 height 737
click at [1037, 407] on span ""first_verified_at"" at bounding box center [1007, 406] width 87 height 11
drag, startPoint x: 1034, startPoint y: 393, endPoint x: 1143, endPoint y: 390, distance: 109.0
click at [1123, 389] on code "{ "data" : [ { "id" : "did:privy:cm3np4u9j001rc8b73seqmqqk" , "created_at" : 17…" at bounding box center [1289, 442] width 650 height 737
click at [1073, 431] on code "{ "data" : [ { "id" : "did:privy:cm3np4u9j001rc8b73seqmqqk" , "created_at" : 17…" at bounding box center [1289, 442] width 650 height 737
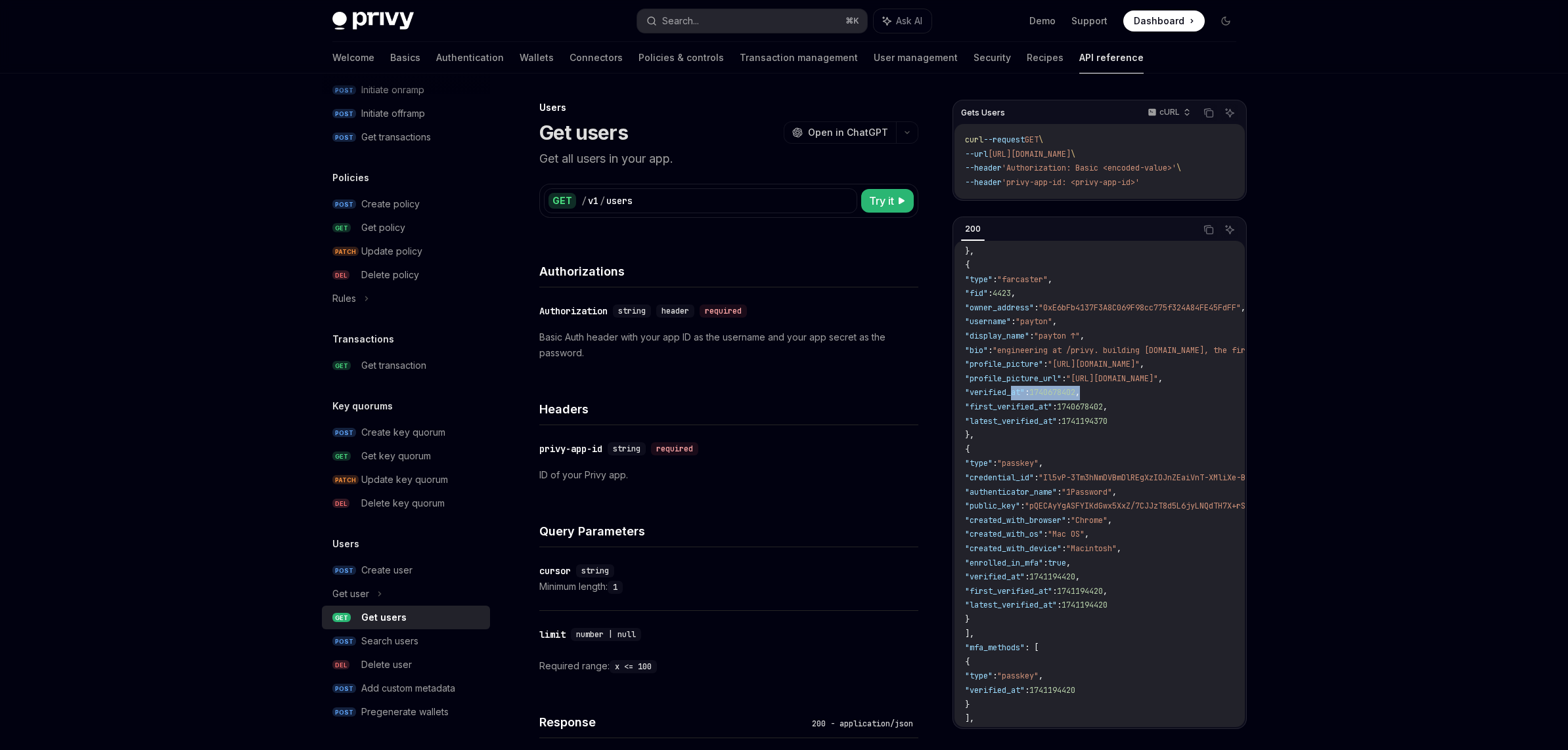
drag, startPoint x: 1012, startPoint y: 396, endPoint x: 1102, endPoint y: 415, distance: 92.0
click at [1123, 391] on code "{ "data" : [ { "id" : "did:privy:cm3np4u9j001rc8b73seqmqqk" , "created_at" : 17…" at bounding box center [1289, 442] width 650 height 737
click at [1052, 426] on span ""latest_verified_at"" at bounding box center [1010, 421] width 92 height 11
click at [1016, 397] on span ""verified_at"" at bounding box center [994, 393] width 60 height 11
drag, startPoint x: 1015, startPoint y: 394, endPoint x: 1191, endPoint y: 385, distance: 176.2
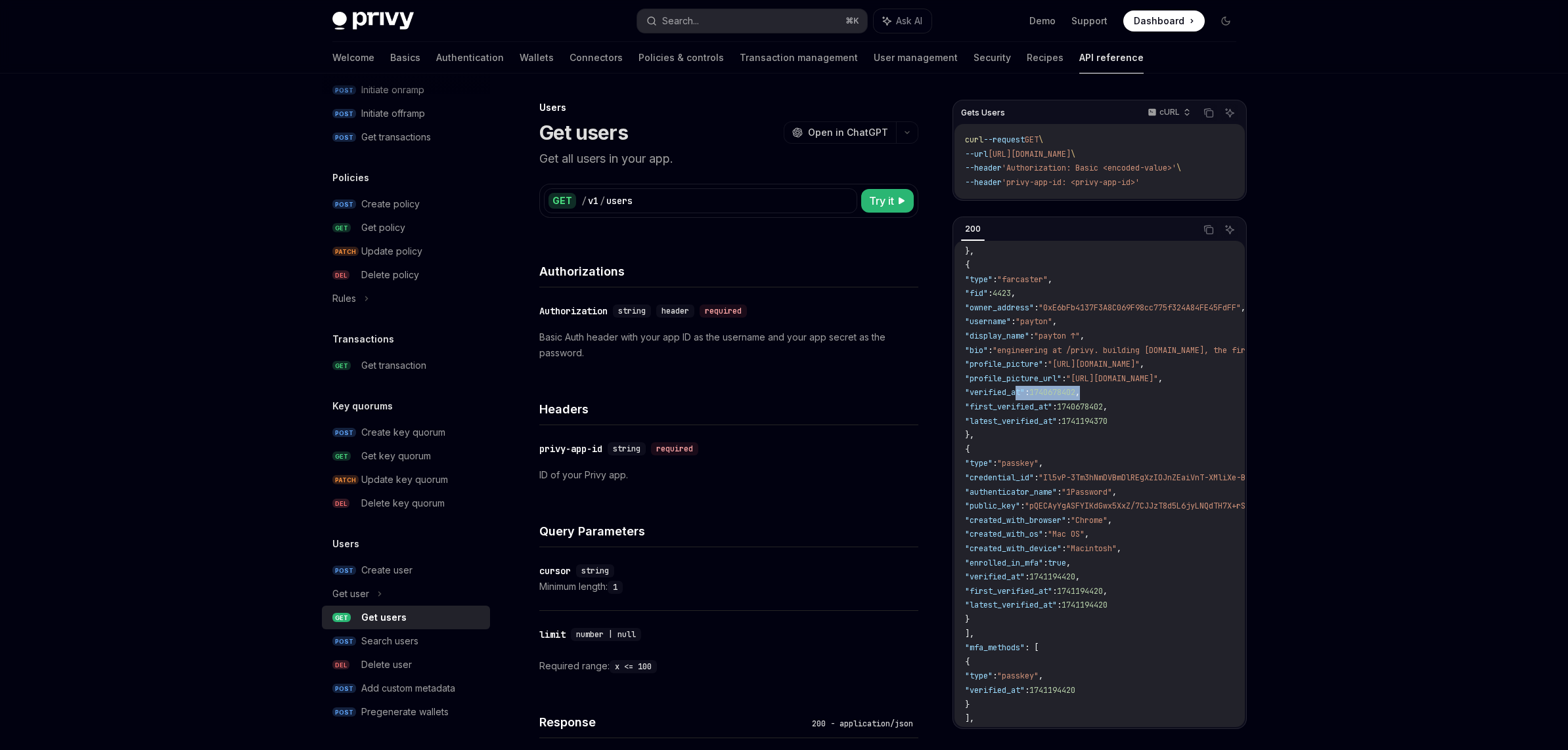
click at [1123, 385] on code "{ "data" : [ { "id" : "did:privy:cm3np4u9j001rc8b73seqmqqk" , "created_at" : 17…" at bounding box center [1289, 442] width 650 height 737
click at [1069, 427] on code "{ "data" : [ { "id" : "did:privy:cm3np4u9j001rc8b73seqmqqk" , "created_at" : 17…" at bounding box center [1289, 442] width 650 height 737
click at [1039, 407] on span ""first_verified_at"" at bounding box center [1007, 406] width 87 height 11
drag, startPoint x: 1021, startPoint y: 392, endPoint x: 1149, endPoint y: 389, distance: 128.0
click at [1123, 388] on code "{ "data" : [ { "id" : "did:privy:cm3np4u9j001rc8b73seqmqqk" , "created_at" : 17…" at bounding box center [1289, 442] width 650 height 737
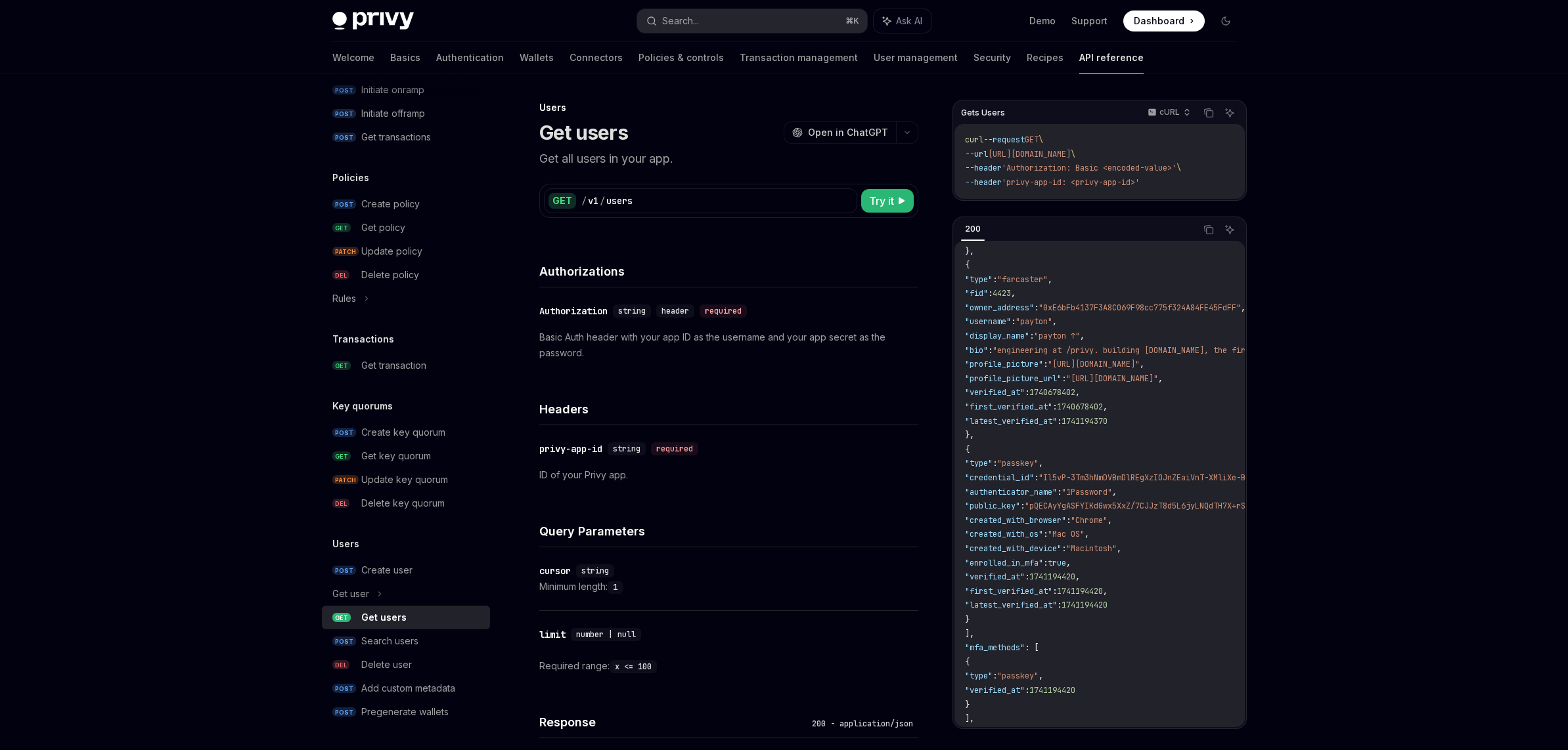
click at [1055, 438] on code "{ "data" : [ { "id" : "did:privy:cm3np4u9j001rc8b73seqmqqk" , "created_at" : 17…" at bounding box center [1289, 442] width 650 height 737
drag, startPoint x: 1131, startPoint y: 394, endPoint x: 958, endPoint y: 387, distance: 173.1
click at [984, 388] on span ""verified_at" : 1740678402 ," at bounding box center [1022, 393] width 115 height 11
click at [974, 430] on span "}," at bounding box center [968, 435] width 9 height 11
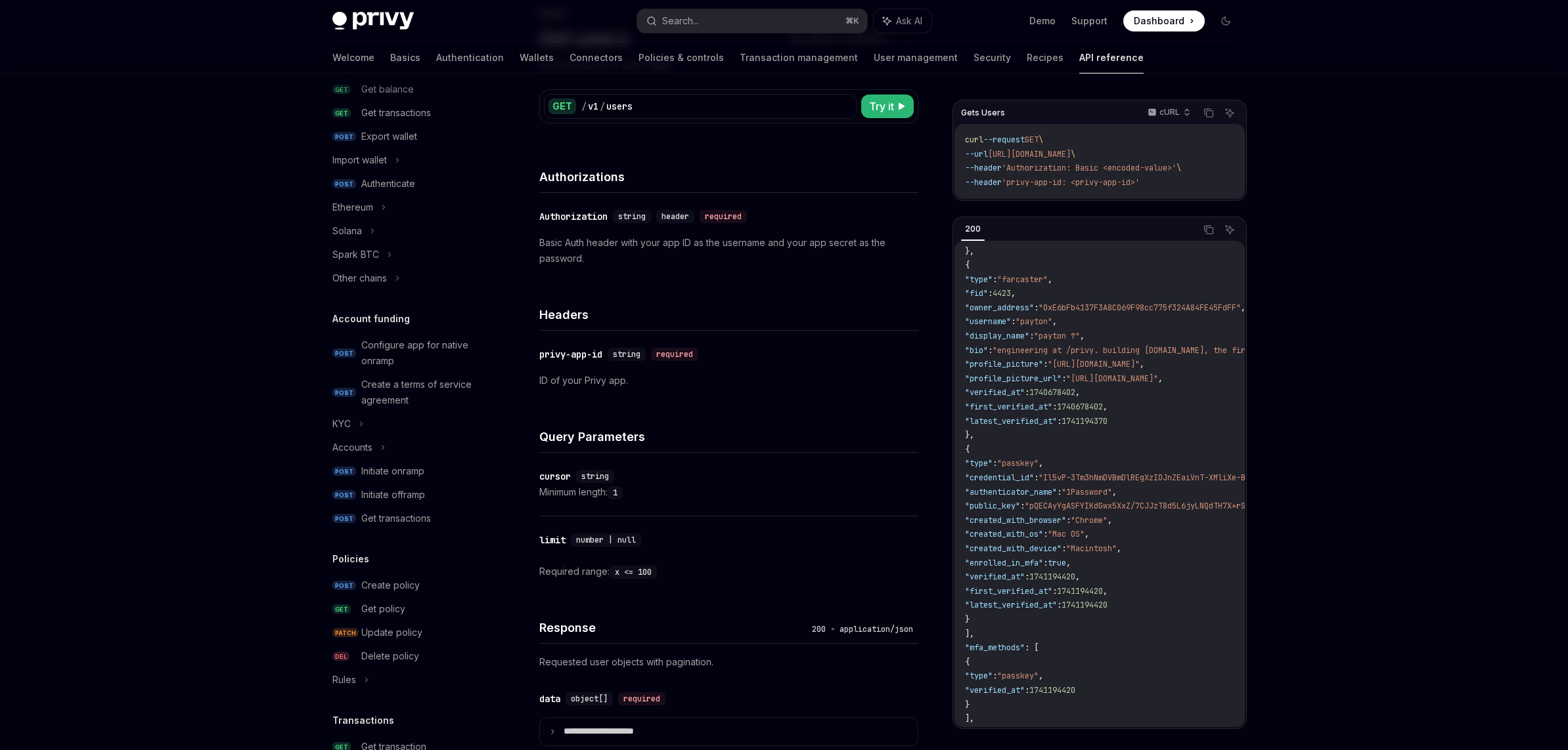
scroll to position [253, 0]
drag, startPoint x: 1079, startPoint y: 394, endPoint x: 1116, endPoint y: 413, distance: 41.6
click at [1123, 418] on code "{ "data" : [ { "id" : "did:privy:cm3np4u9j001rc8b73seqmqqk" , "created_at" : 17…" at bounding box center [1289, 442] width 650 height 737
click at [1052, 403] on span ""first_verified_at"" at bounding box center [1007, 406] width 87 height 11
click at [1075, 396] on span "1740678402" at bounding box center [1051, 393] width 46 height 11
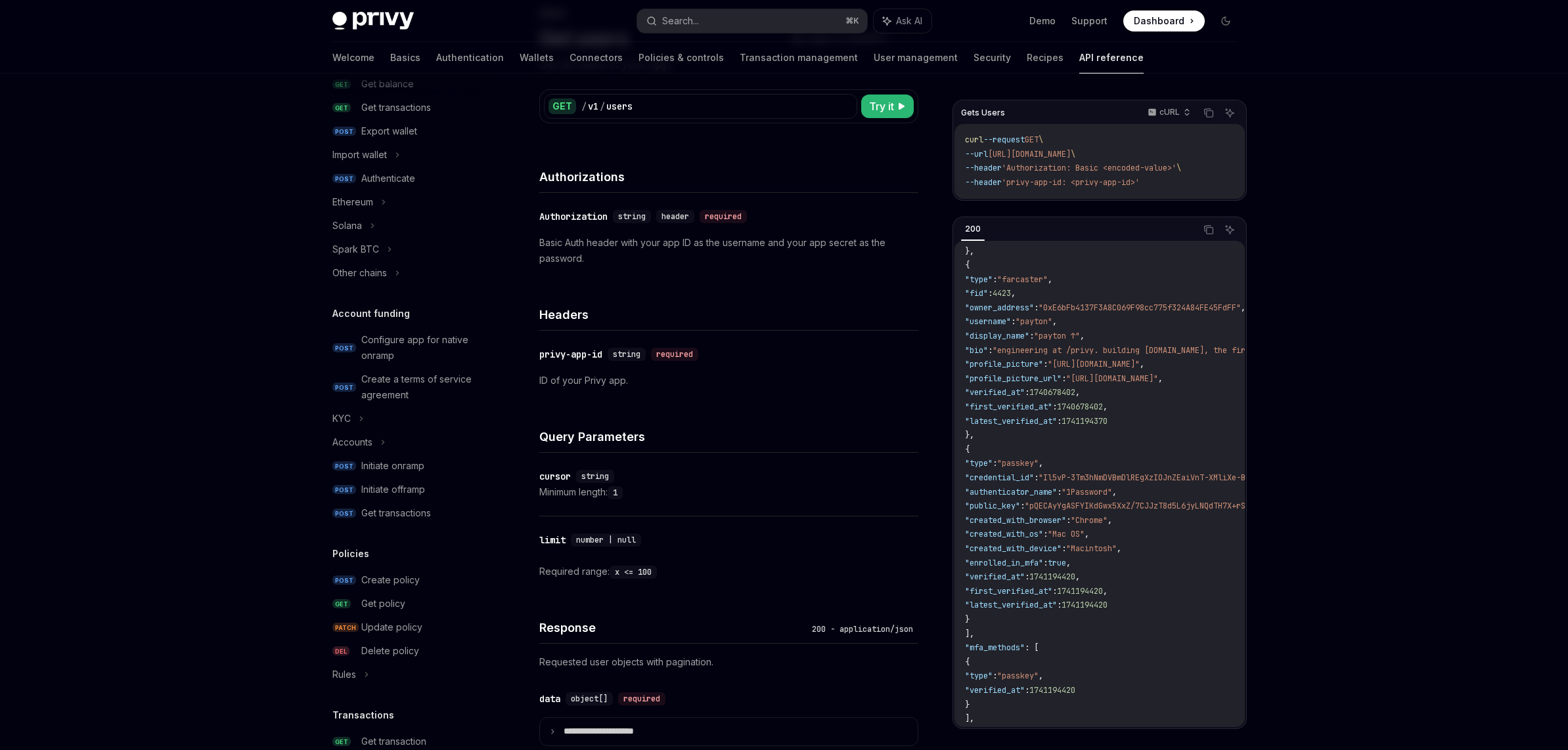
click at [1075, 396] on span "1740678402" at bounding box center [1051, 393] width 46 height 11
drag, startPoint x: 1014, startPoint y: 310, endPoint x: 1150, endPoint y: 312, distance: 136.0
click at [1123, 312] on span ""owner_address" : "0xE6bFb4137F3A8C069F98cc775f324A84FE45FdFF" ," at bounding box center [1104, 308] width 280 height 11
drag, startPoint x: 1028, startPoint y: 396, endPoint x: 1091, endPoint y: 396, distance: 63.0
click at [1080, 396] on span ""verified_at" : 1740678402 ," at bounding box center [1022, 393] width 115 height 11
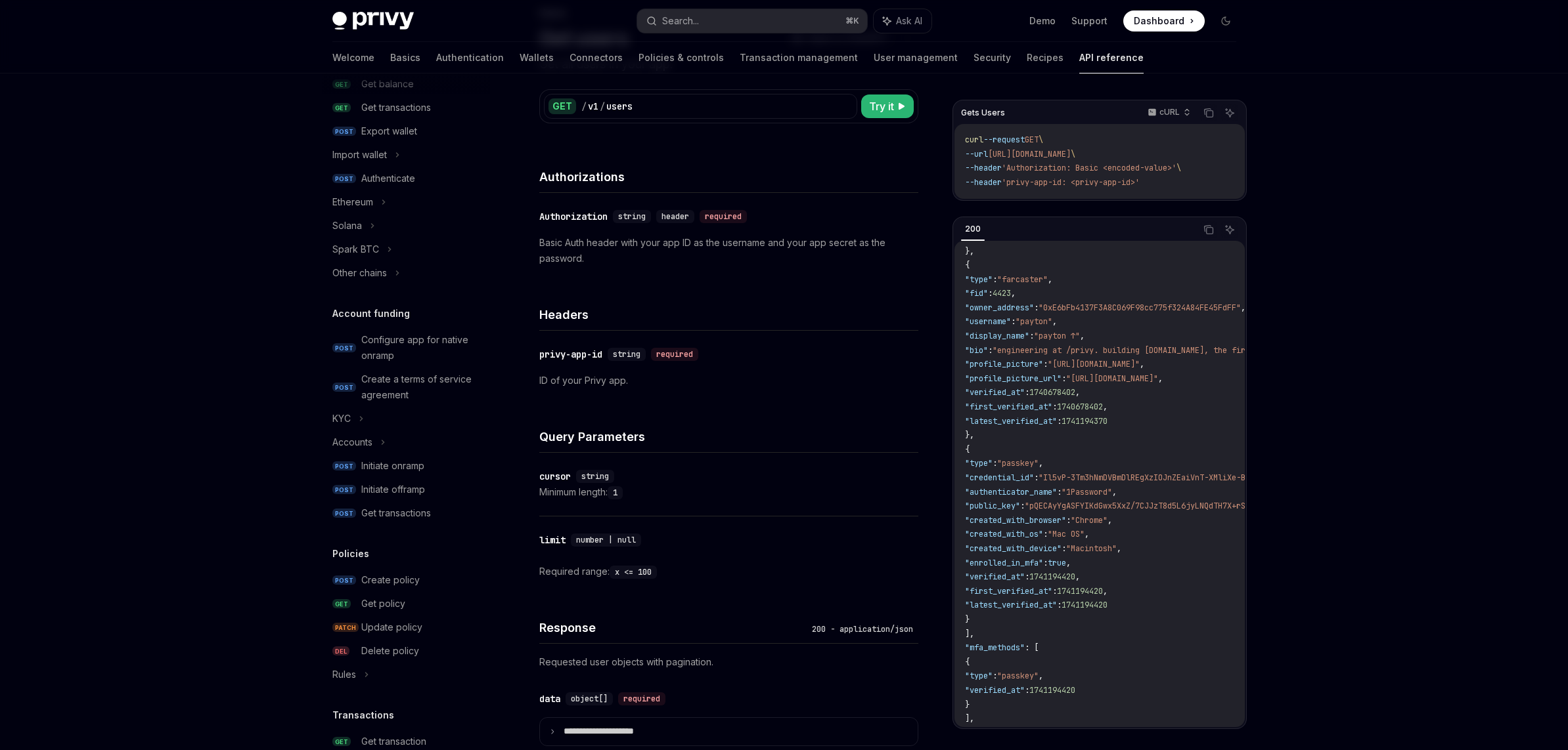
click at [1018, 393] on span ""verified_at"" at bounding box center [994, 393] width 60 height 11
drag, startPoint x: 1015, startPoint y: 394, endPoint x: 1143, endPoint y: 394, distance: 128.0
click at [1123, 394] on code "{ "data" : [ { "id" : "did:privy:cm3np4u9j001rc8b73seqmqqk" , "created_at" : 17…" at bounding box center [1289, 442] width 650 height 737
click at [1029, 394] on span ":" at bounding box center [1027, 393] width 5 height 11
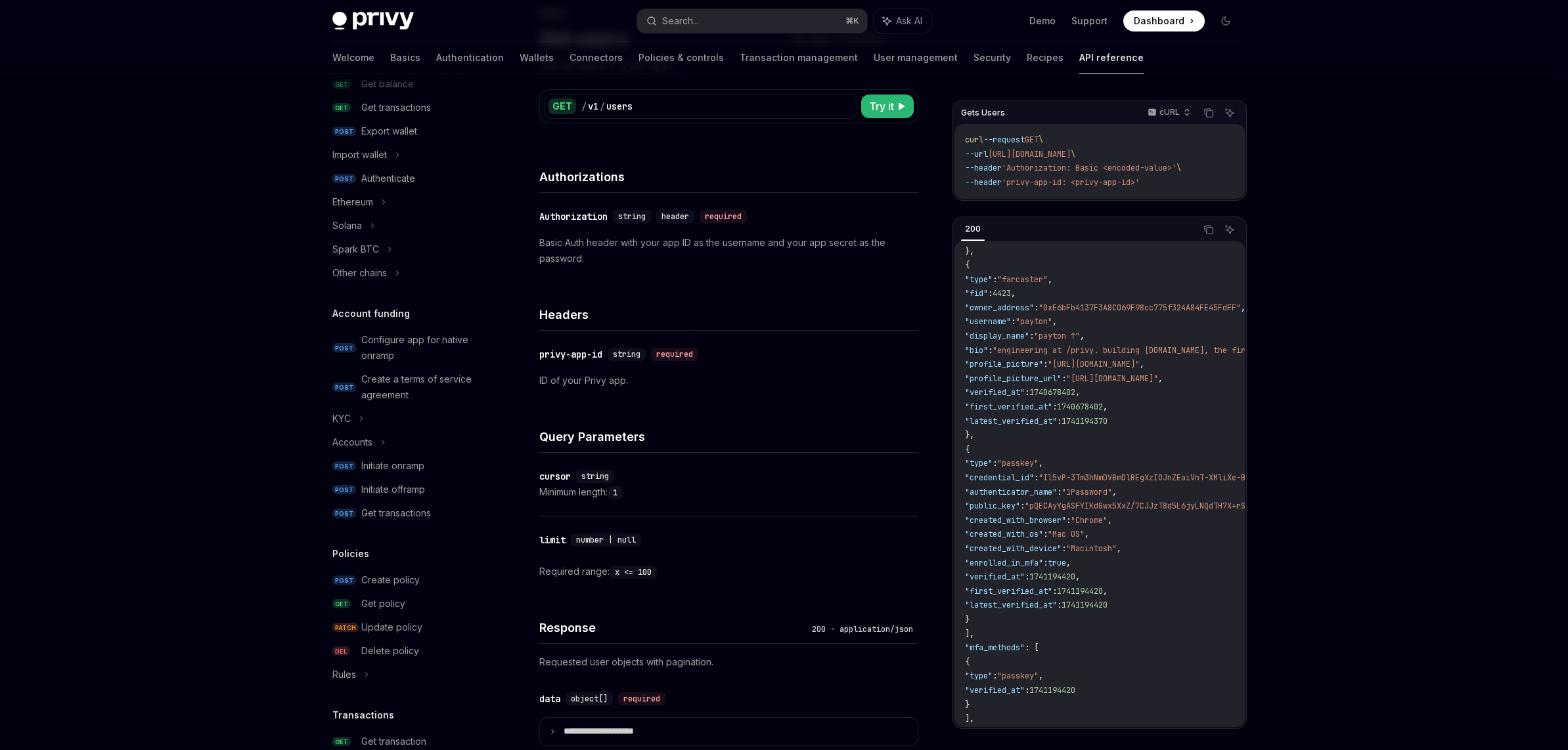
click at [1075, 394] on span "1740678402" at bounding box center [1051, 393] width 46 height 11
click at [656, 546] on div "​ limit number | null" at bounding box center [722, 540] width 365 height 16
drag, startPoint x: 674, startPoint y: 576, endPoint x: 565, endPoint y: 574, distance: 109.0
click at [568, 574] on div "Required range: x <= 100" at bounding box center [729, 571] width 379 height 16
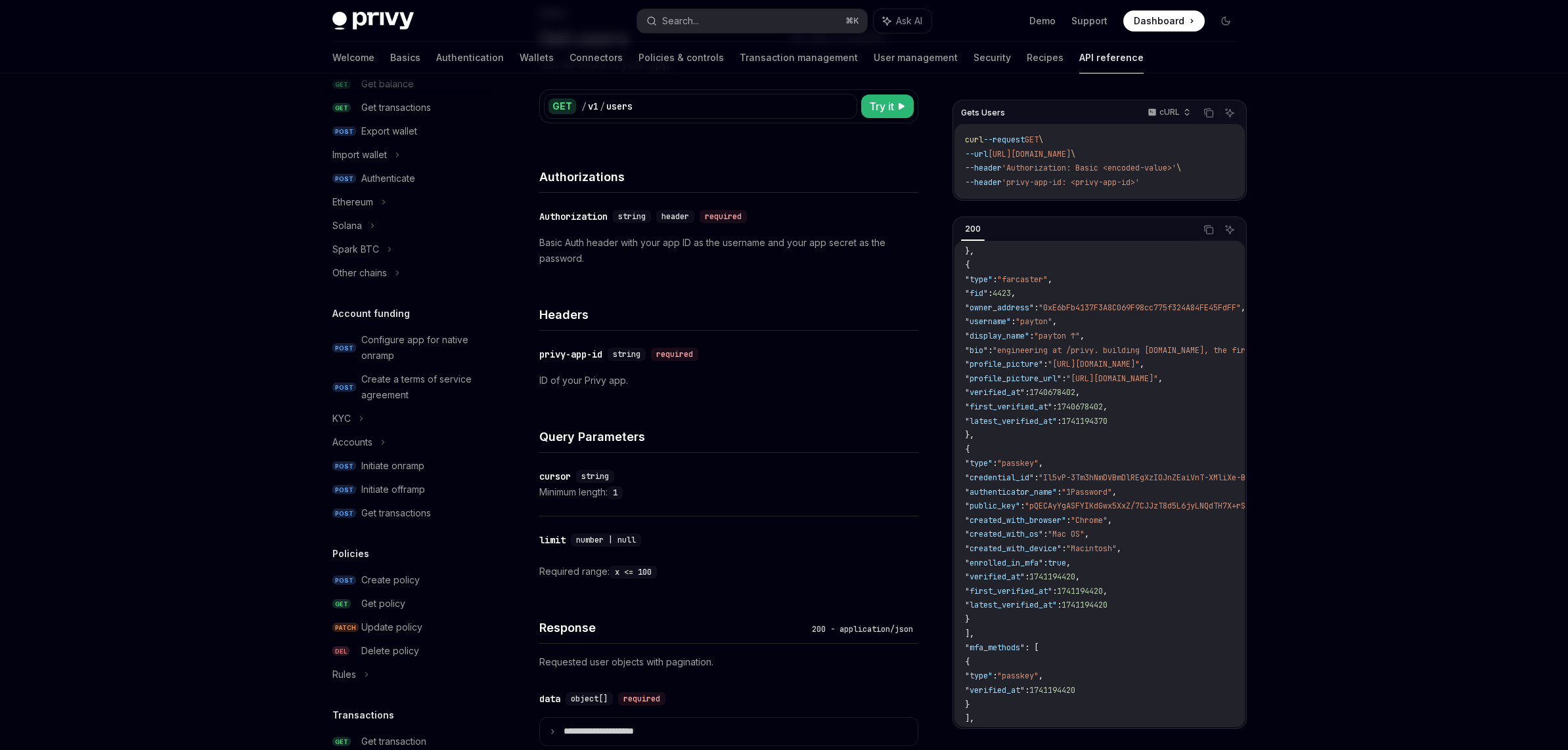
click at [914, 506] on div "​ cursor string Minimum length: 1" at bounding box center [729, 484] width 379 height 63
click at [847, 544] on div "​ limit number | null" at bounding box center [722, 540] width 365 height 16
drag, startPoint x: 692, startPoint y: 576, endPoint x: 526, endPoint y: 578, distance: 166.0
click at [526, 578] on div "Users Get users OpenAI Open in ChatGPT Get all users in your app. OpenAI Open i…" at bounding box center [605, 505] width 630 height 1000
click at [692, 602] on div "Response 200 - application/json" at bounding box center [729, 620] width 379 height 49
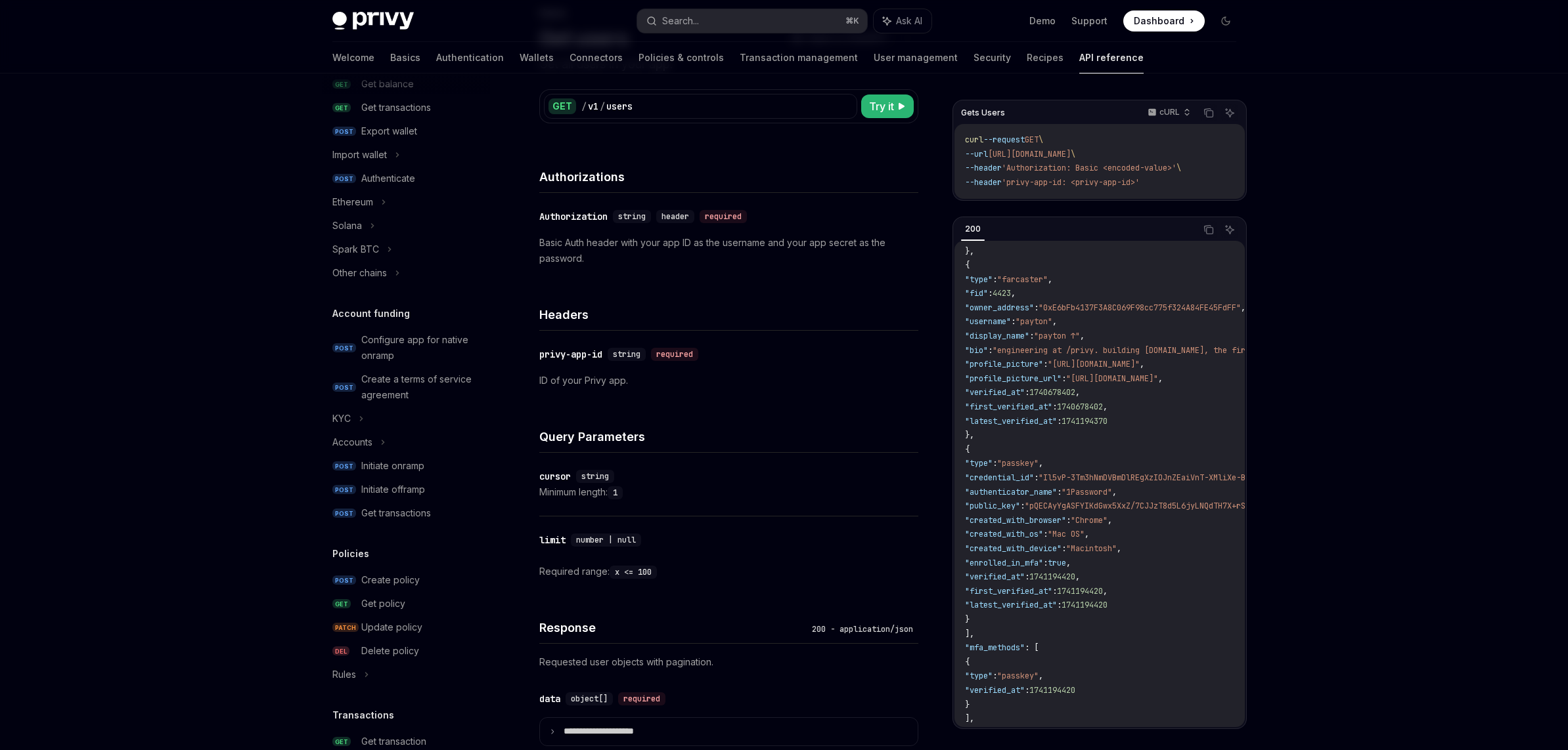
drag, startPoint x: 1016, startPoint y: 298, endPoint x: 1101, endPoint y: 298, distance: 85.0
click at [1101, 298] on code "{ "data" : [ { "id" : "did:privy:cm3np4u9j001rc8b73seqmqqk" , "created_at" : 17…" at bounding box center [1289, 442] width 650 height 737
click at [1002, 285] on code "{ "data" : [ { "id" : "did:privy:cm3np4u9j001rc8b73seqmqqk" , "created_at" : 17…" at bounding box center [1289, 442] width 650 height 737
click at [988, 299] on span ""fid"" at bounding box center [976, 293] width 23 height 11
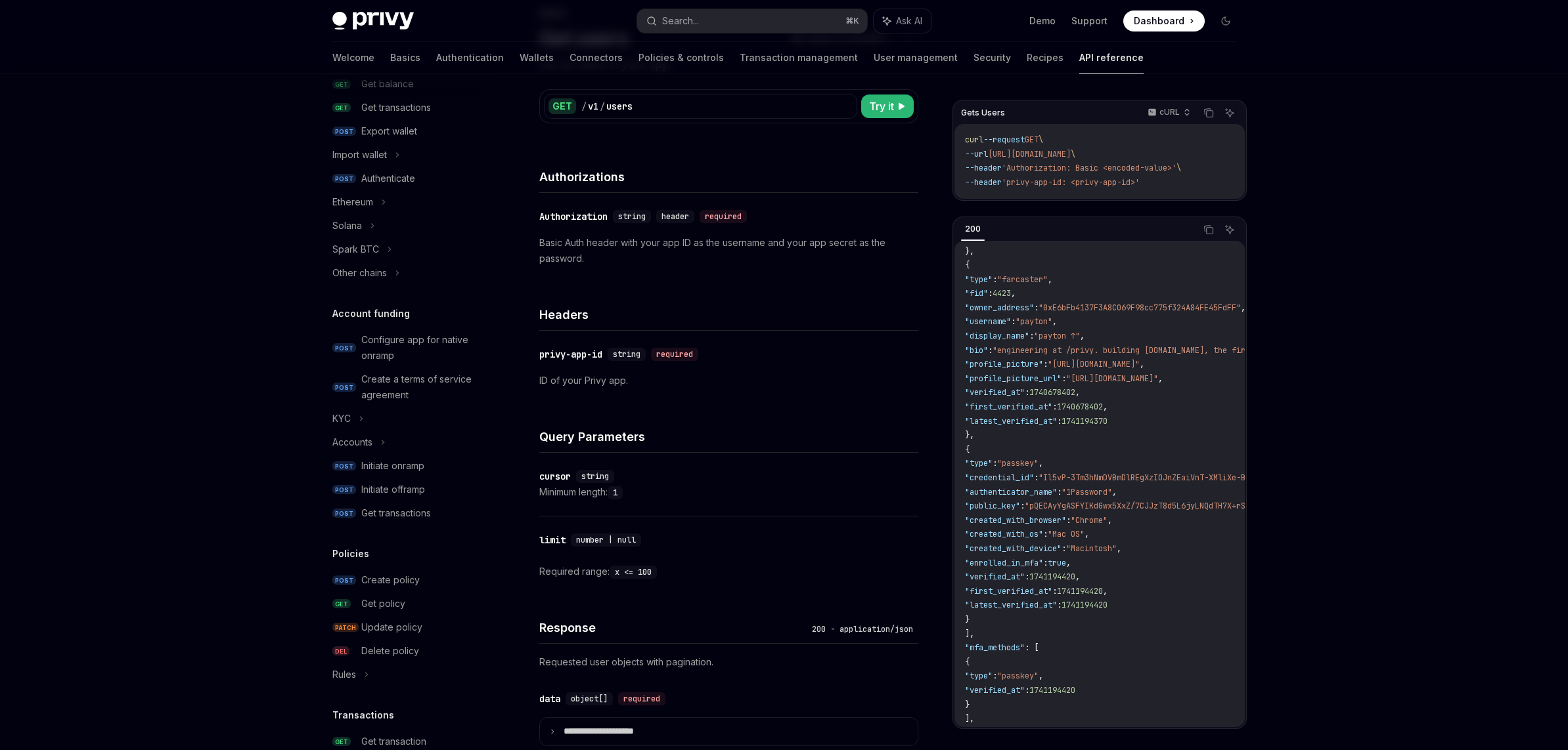
click at [1085, 286] on code "{ "data" : [ { "id" : "did:privy:cm3np4u9j001rc8b73seqmqqk" , "created_at" : 17…" at bounding box center [1289, 442] width 650 height 737
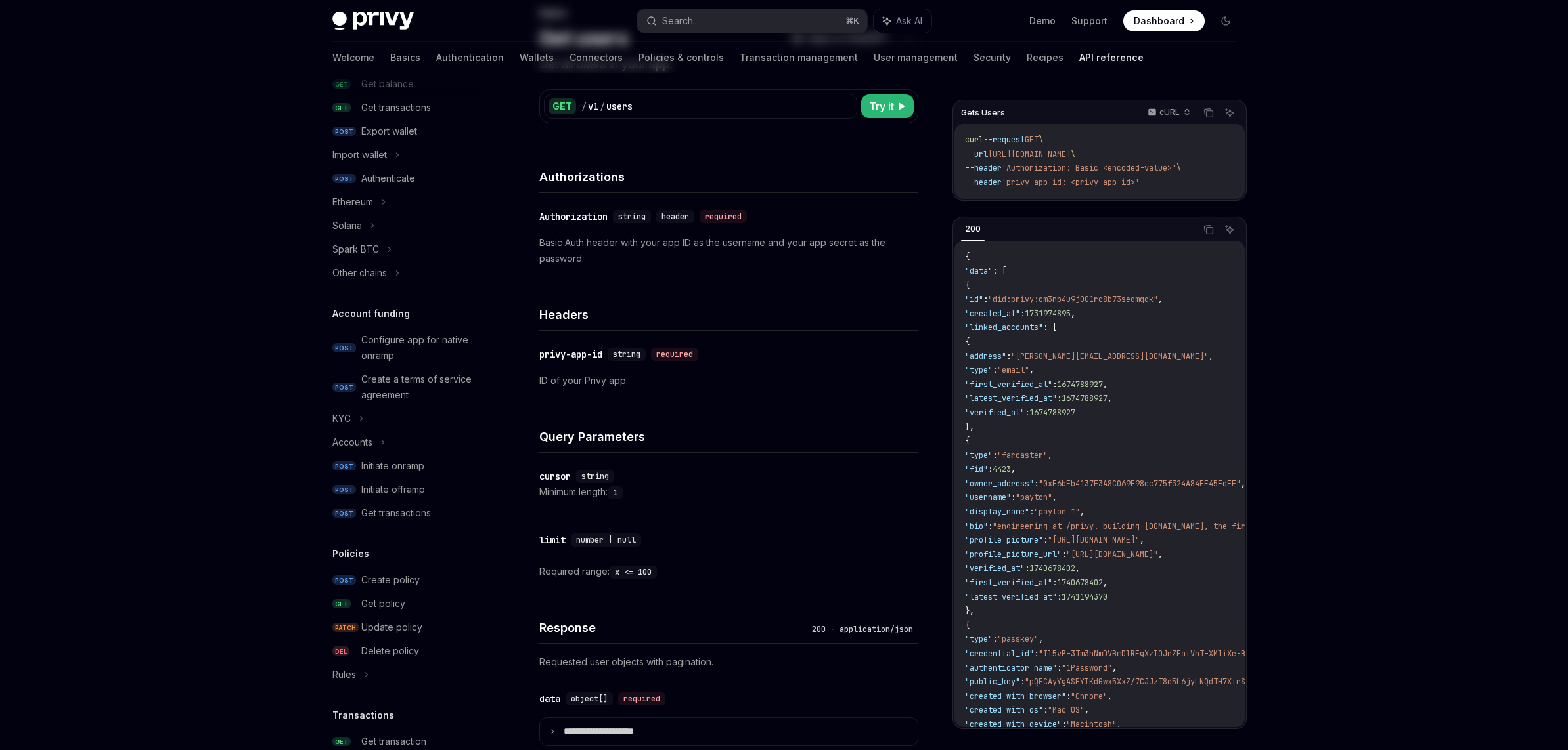
scroll to position [0, 0]
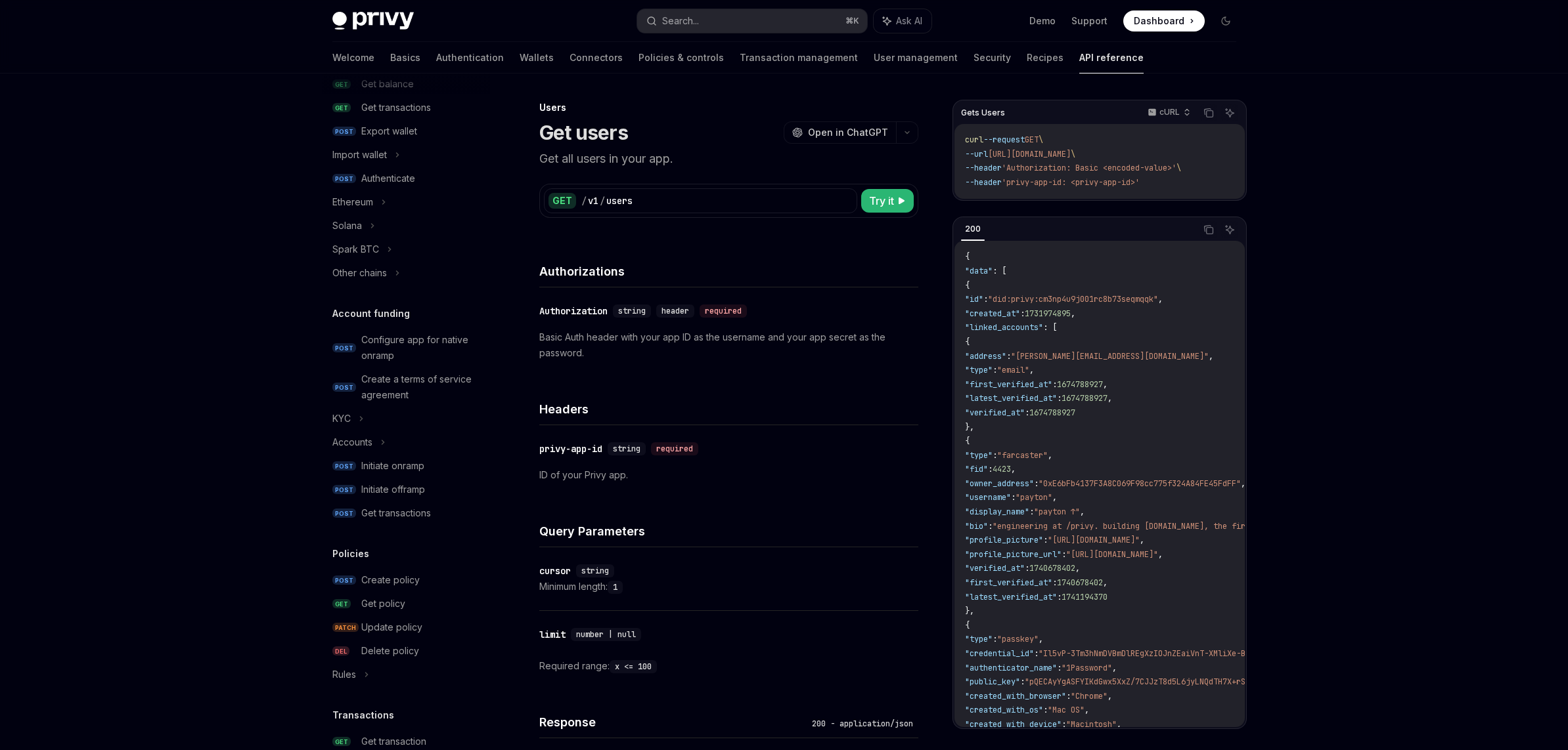
drag, startPoint x: 1008, startPoint y: 302, endPoint x: 1195, endPoint y: 301, distance: 187.0
click at [1123, 301] on span ""id" : "did:privy:cm3np4u9j001rc8b73seqmqqk" ," at bounding box center [1063, 299] width 197 height 11
click at [1096, 320] on code "{ "data" : [ { "id" : "did:privy:cm3np4u9j001rc8b73seqmqqk" , "created_at" : 17…" at bounding box center [1289, 618] width 650 height 737
drag, startPoint x: 993, startPoint y: 297, endPoint x: 1187, endPoint y: 297, distance: 194.0
click at [1123, 297] on span ""id" : "did:privy:cm3np4u9j001rc8b73seqmqqk" ," at bounding box center [1063, 299] width 197 height 11
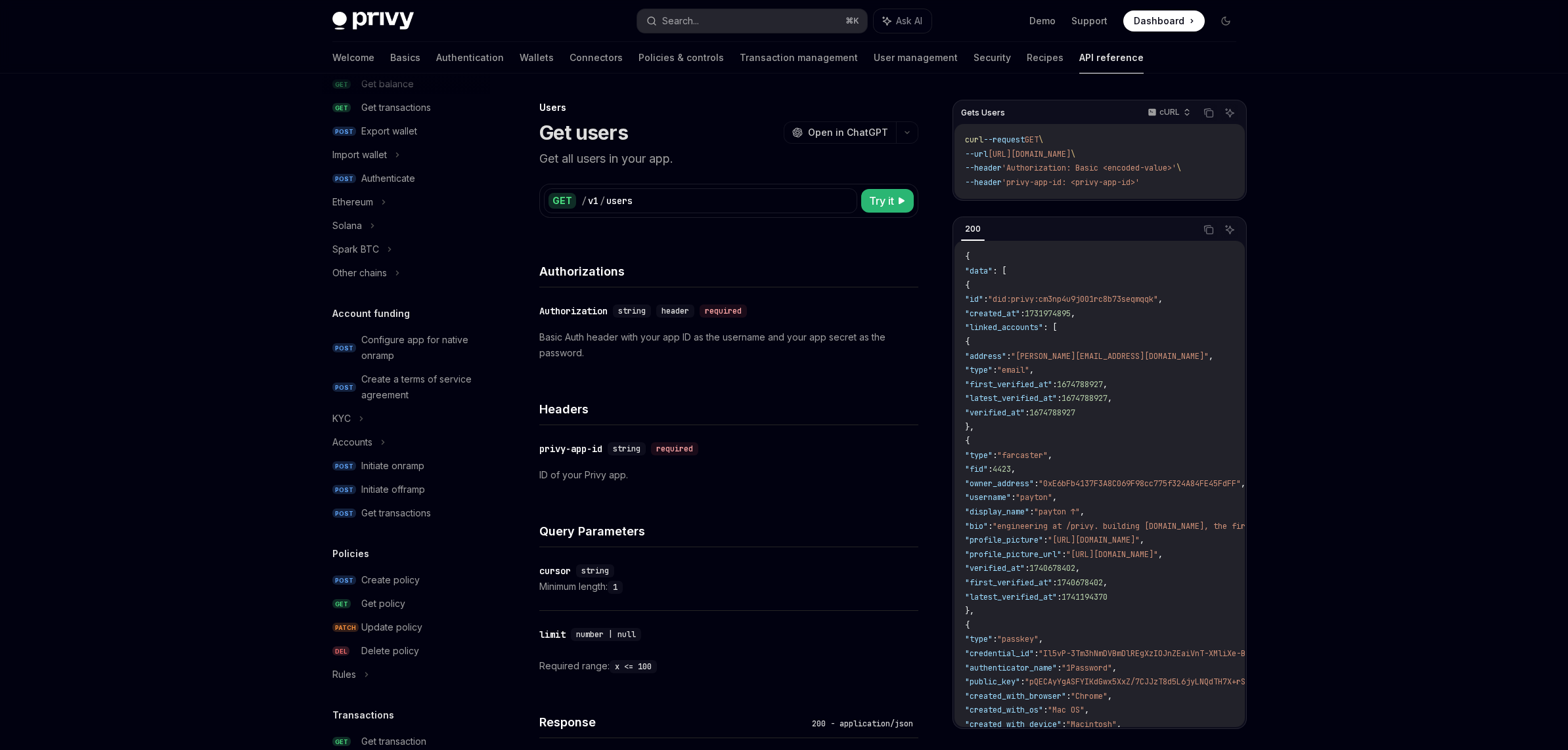
click at [1071, 275] on code "{ "data" : [ { "id" : "did:privy:cm3np4u9j001rc8b73seqmqqk" , "created_at" : 17…" at bounding box center [1289, 618] width 650 height 737
drag, startPoint x: 1191, startPoint y: 301, endPoint x: 1073, endPoint y: 306, distance: 118.1
click at [1073, 306] on code "{ "data" : [ { "id" : "did:privy:cm3np4u9j001rc8b73seqmqqk" , "created_at" : 17…" at bounding box center [1289, 618] width 650 height 737
click at [1081, 286] on code "{ "data" : [ { "id" : "did:privy:cm3np4u9j001rc8b73seqmqqk" , "created_at" : 17…" at bounding box center [1289, 618] width 650 height 737
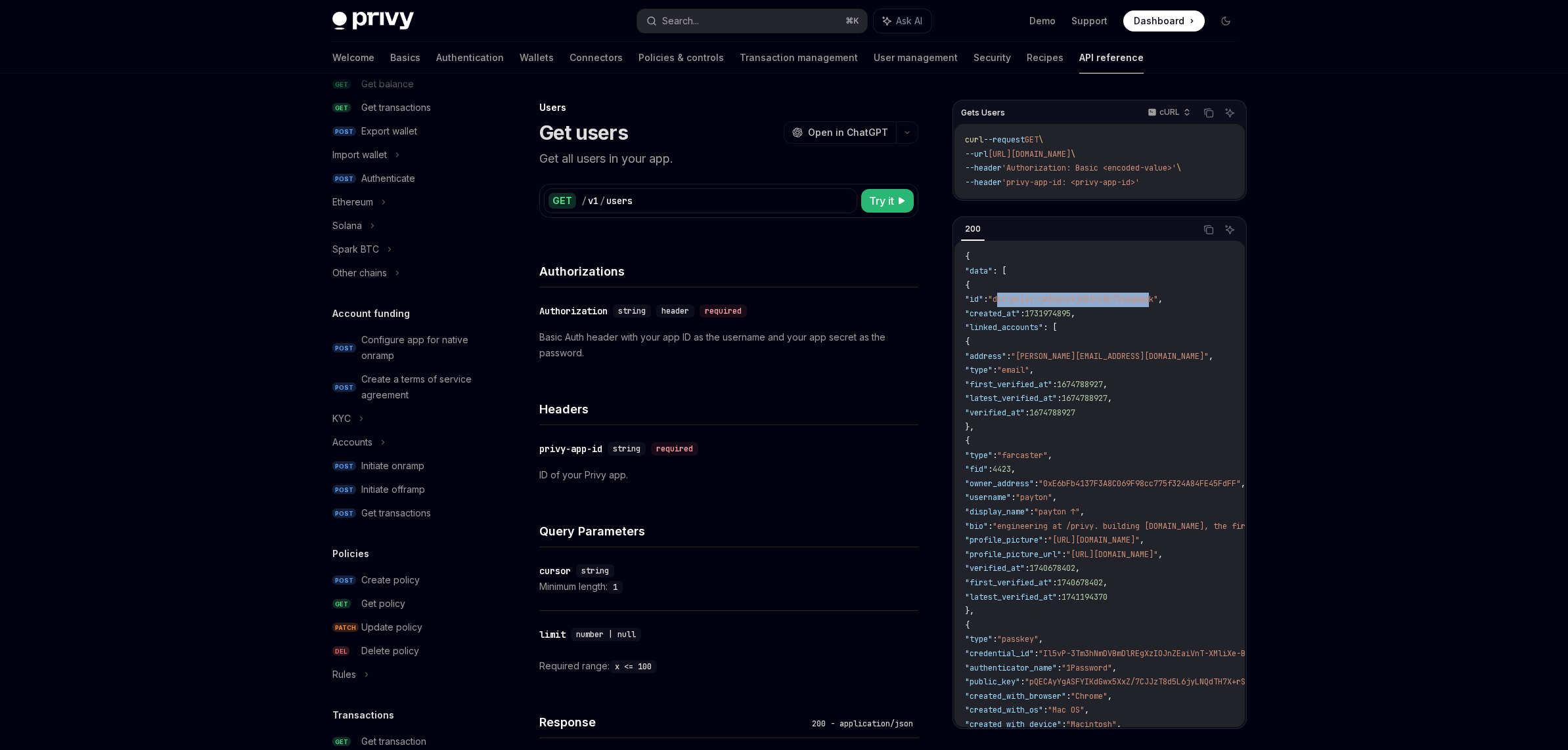
drag, startPoint x: 1030, startPoint y: 304, endPoint x: 1187, endPoint y: 302, distance: 157.0
click at [1123, 302] on span ""did:privy:cm3np4u9j001rc8b73seqmqqk"" at bounding box center [1073, 299] width 170 height 11
drag, startPoint x: 1002, startPoint y: 286, endPoint x: 994, endPoint y: 295, distance: 12.0
click at [1002, 287] on code "{ "data" : [ { "id" : "did:privy:cm3np4u9j001rc8b73seqmqqk" , "created_at" : 17…" at bounding box center [1289, 618] width 650 height 737
drag, startPoint x: 992, startPoint y: 298, endPoint x: 1203, endPoint y: 299, distance: 211.0
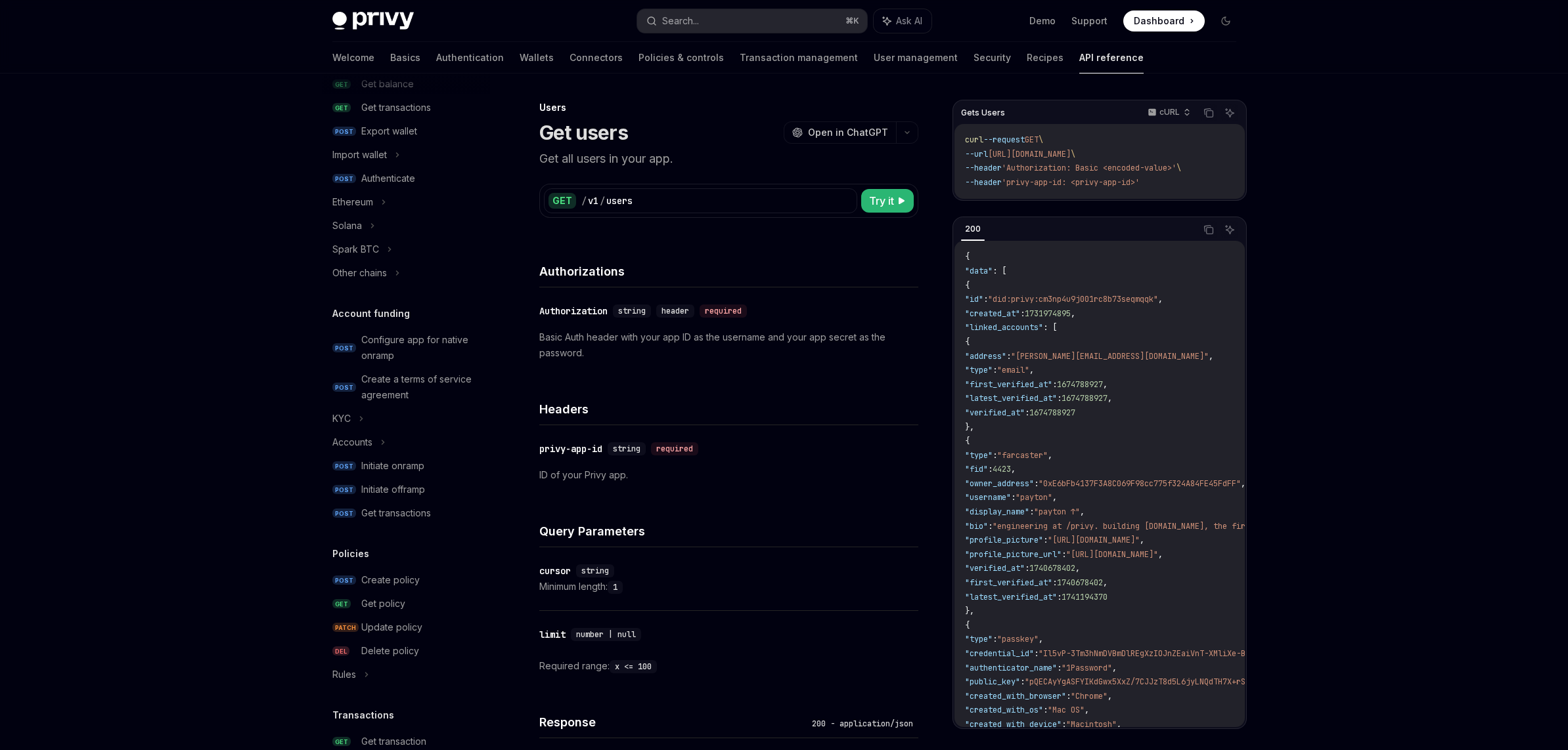
click at [1123, 299] on code "{ "data" : [ { "id" : "did:privy:cm3np4u9j001rc8b73seqmqqk" , "created_at" : 17…" at bounding box center [1289, 618] width 650 height 737
copy span ""id" : "did:privy:cm3np4u9j001rc8b73seqmqqk" ,"
click at [969, 285] on span "{" at bounding box center [966, 285] width 5 height 11
drag, startPoint x: 992, startPoint y: 304, endPoint x: 1203, endPoint y: 304, distance: 211.0
click at [1123, 302] on code "{ "data" : [ { "id" : "did:privy:cm3np4u9j001rc8b73seqmqqk" , "created_at" : 17…" at bounding box center [1289, 618] width 650 height 737
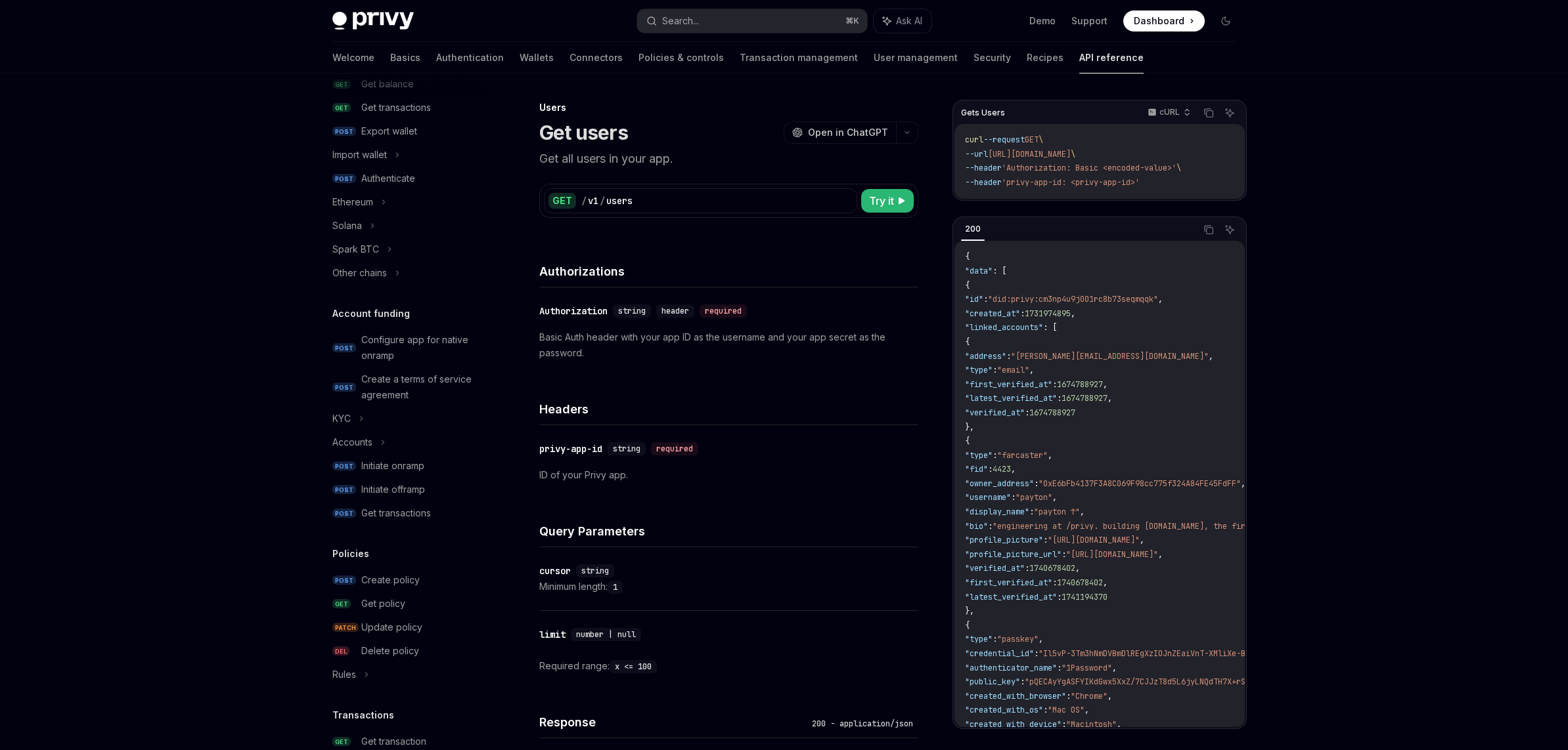
copy span ""id" : "did:privy:cm3np4u9j001rc8b73seqmqqk" ,"
click at [1061, 533] on code "{ "data" : [ { "id" : "did:privy:cm3np4u9j001rc8b73seqmqqk" , "created_at" : 17…" at bounding box center [1289, 618] width 650 height 737
click at [817, 411] on h4 "Headers" at bounding box center [729, 409] width 379 height 18
drag, startPoint x: 1115, startPoint y: 374, endPoint x: 1105, endPoint y: 372, distance: 10.2
click at [1110, 374] on code "{ "data" : [ { "id" : "did:privy:cm3np4u9j001rc8b73seqmqqk" , "created_at" : 17…" at bounding box center [1289, 618] width 650 height 737
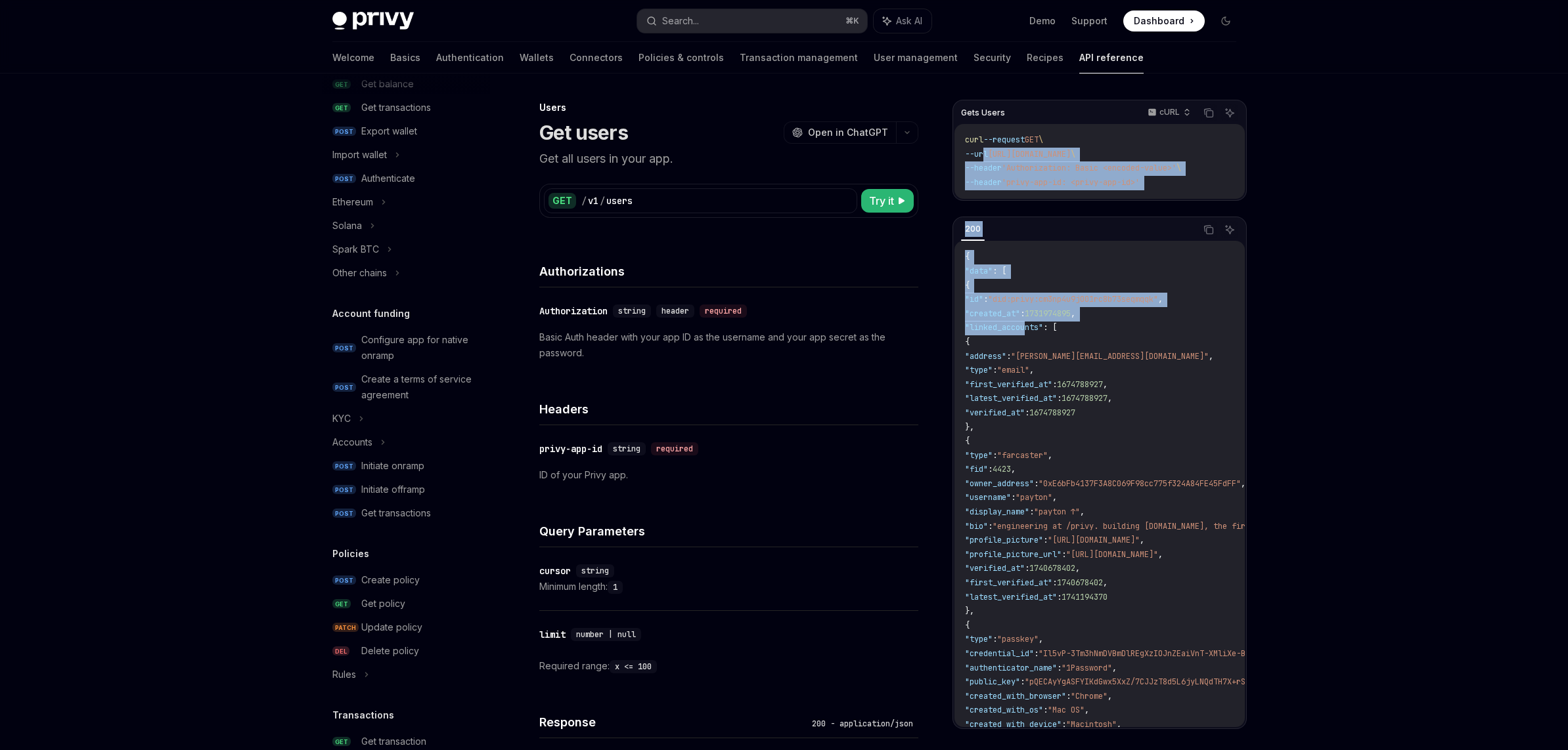
drag, startPoint x: 982, startPoint y: 149, endPoint x: 763, endPoint y: 392, distance: 327.1
click at [1023, 321] on div "Gets Users cURL Copy Ask AI curl --request GET \ --url [URL][DOMAIN_NAME] \ --h…" at bounding box center [1099, 414] width 294 height 630
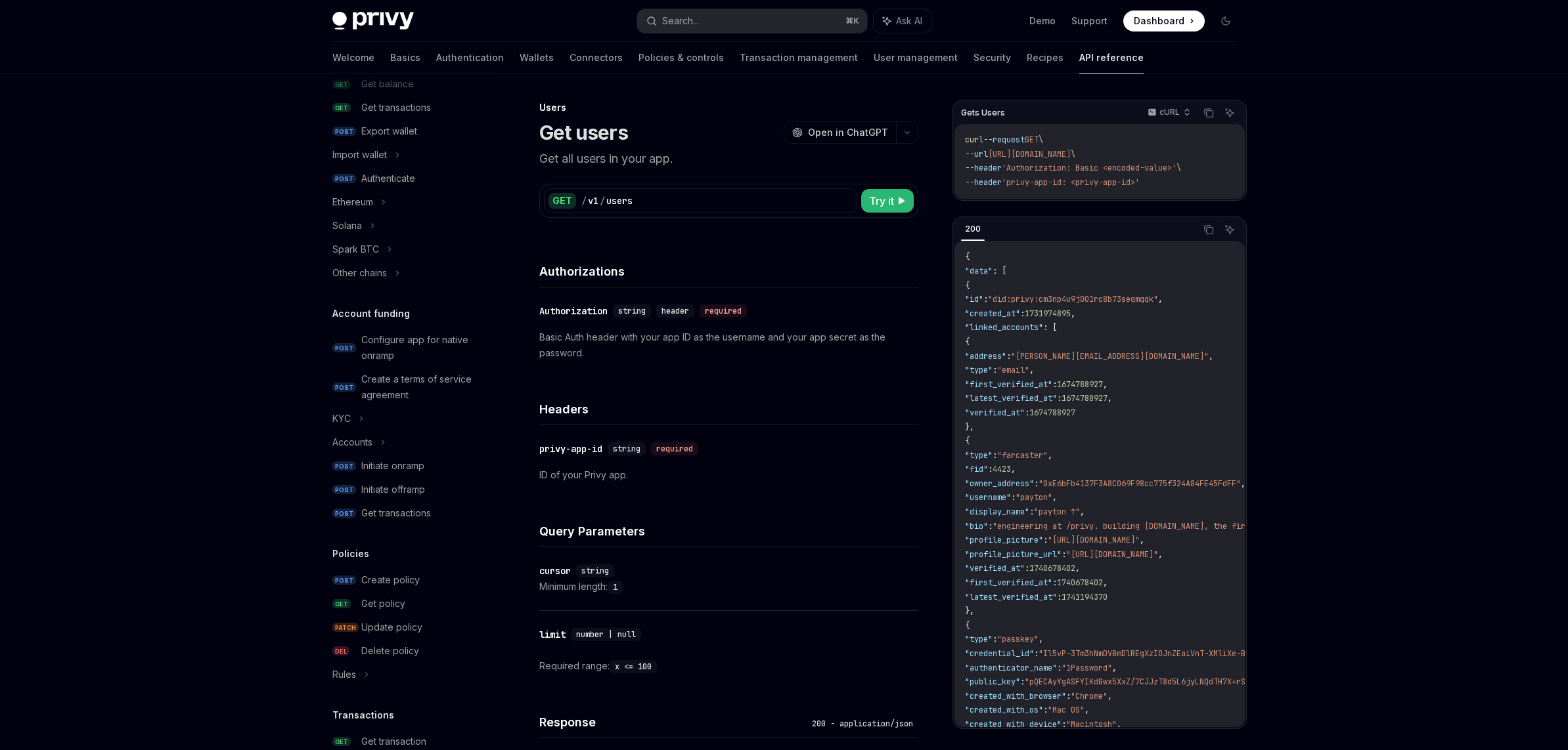
drag, startPoint x: 617, startPoint y: 428, endPoint x: 617, endPoint y: 420, distance: 8.0
click at [617, 420] on div "Headers ​ privy-app-id string required ID of your Privy app." at bounding box center [729, 438] width 379 height 122
drag, startPoint x: 670, startPoint y: 526, endPoint x: 658, endPoint y: 526, distance: 12.0
click at [664, 526] on h4 "Query Parameters" at bounding box center [729, 531] width 379 height 18
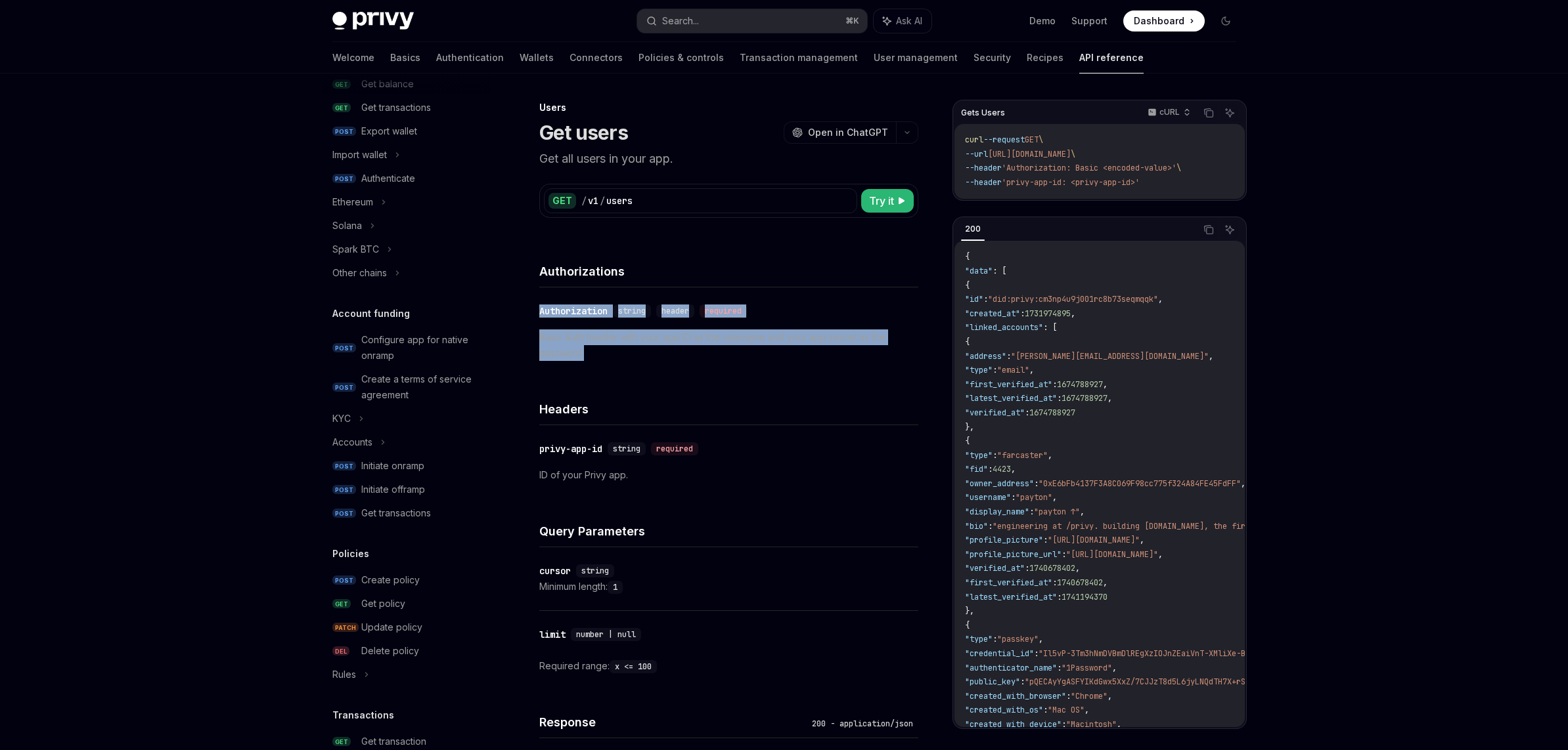
drag, startPoint x: 614, startPoint y: 373, endPoint x: 608, endPoint y: 354, distance: 19.9
click at [553, 296] on div "​ Authorization string header required Basic Auth header with your app ID as th…" at bounding box center [729, 331] width 379 height 89
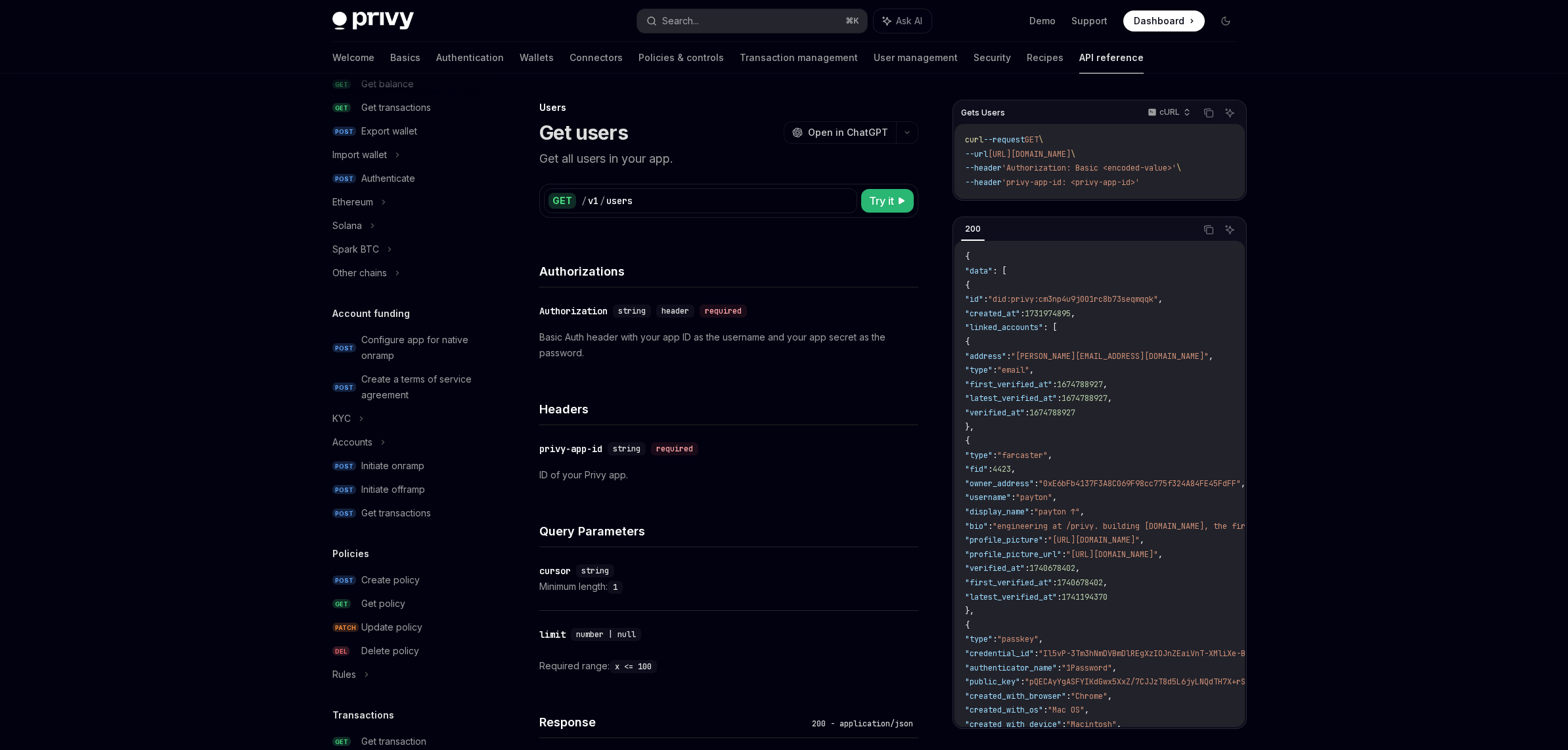
drag, startPoint x: 988, startPoint y: 489, endPoint x: 977, endPoint y: 490, distance: 11.0
click at [987, 489] on code "{ "data" : [ { "id" : "did:privy:cm3np4u9j001rc8b73seqmqqk" , "created_at" : 17…" at bounding box center [1289, 618] width 650 height 737
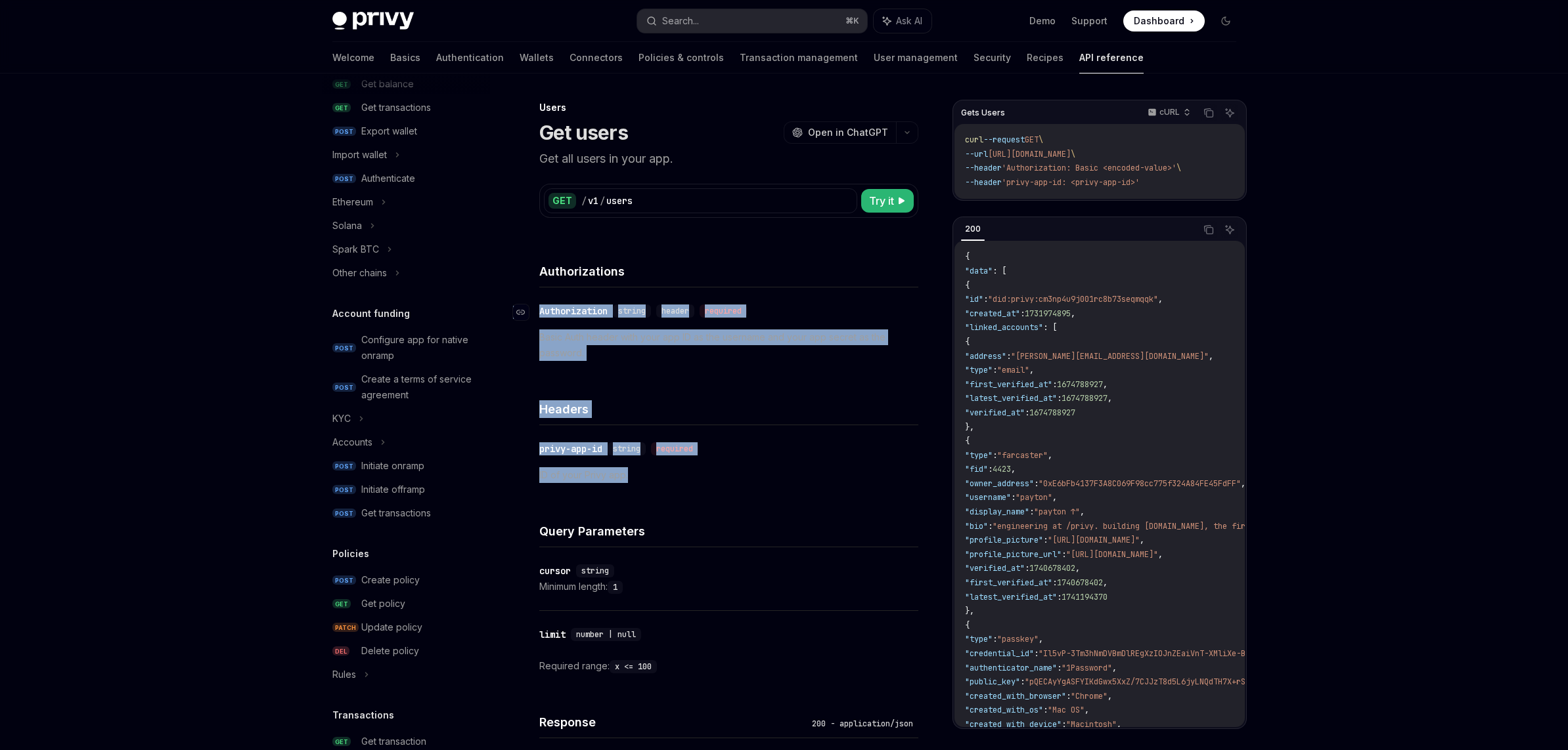
drag, startPoint x: 823, startPoint y: 476, endPoint x: 522, endPoint y: 304, distance: 346.7
click at [539, 304] on div "**********" at bounding box center [729, 572] width 379 height 666
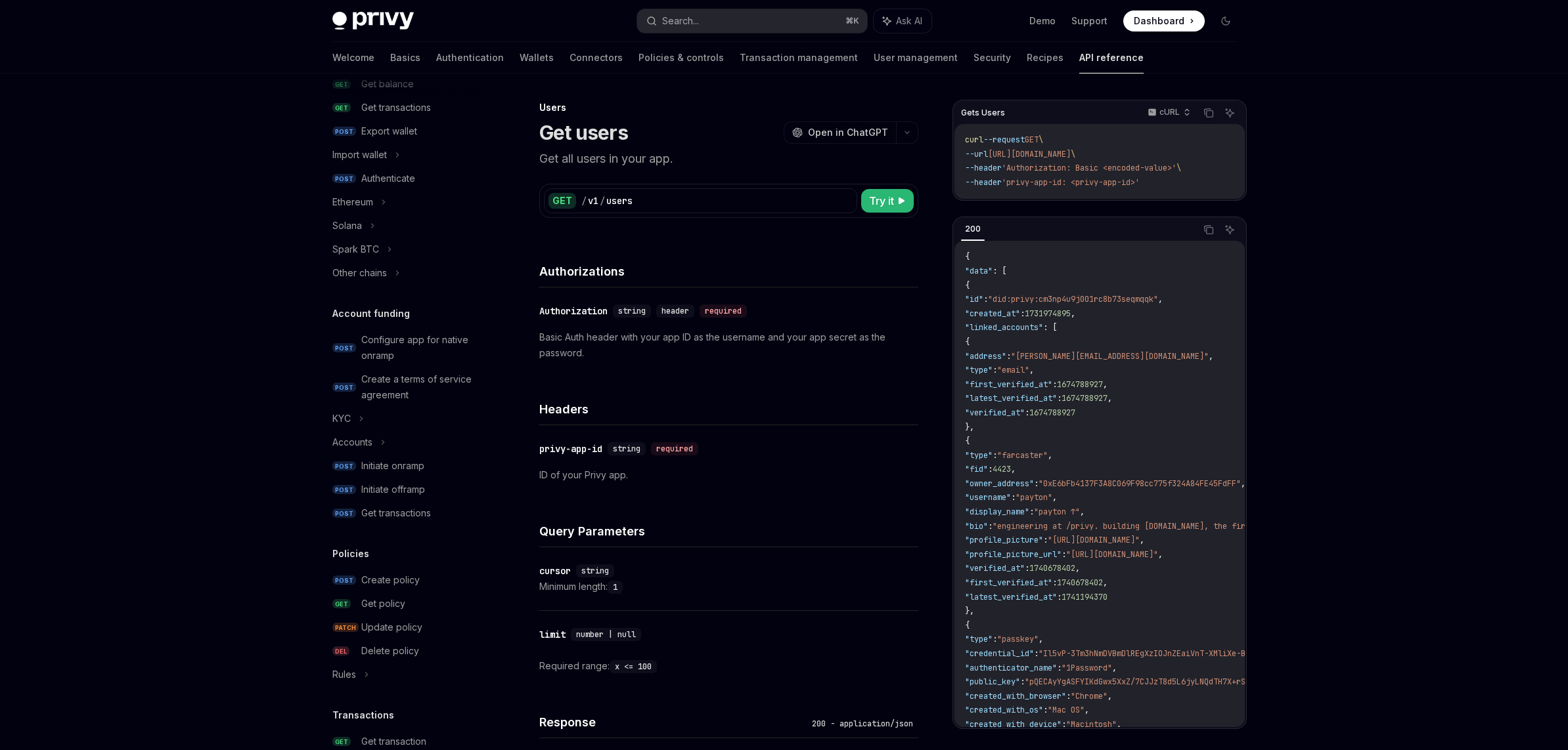
click at [768, 511] on div "Query Parameters" at bounding box center [729, 523] width 379 height 49
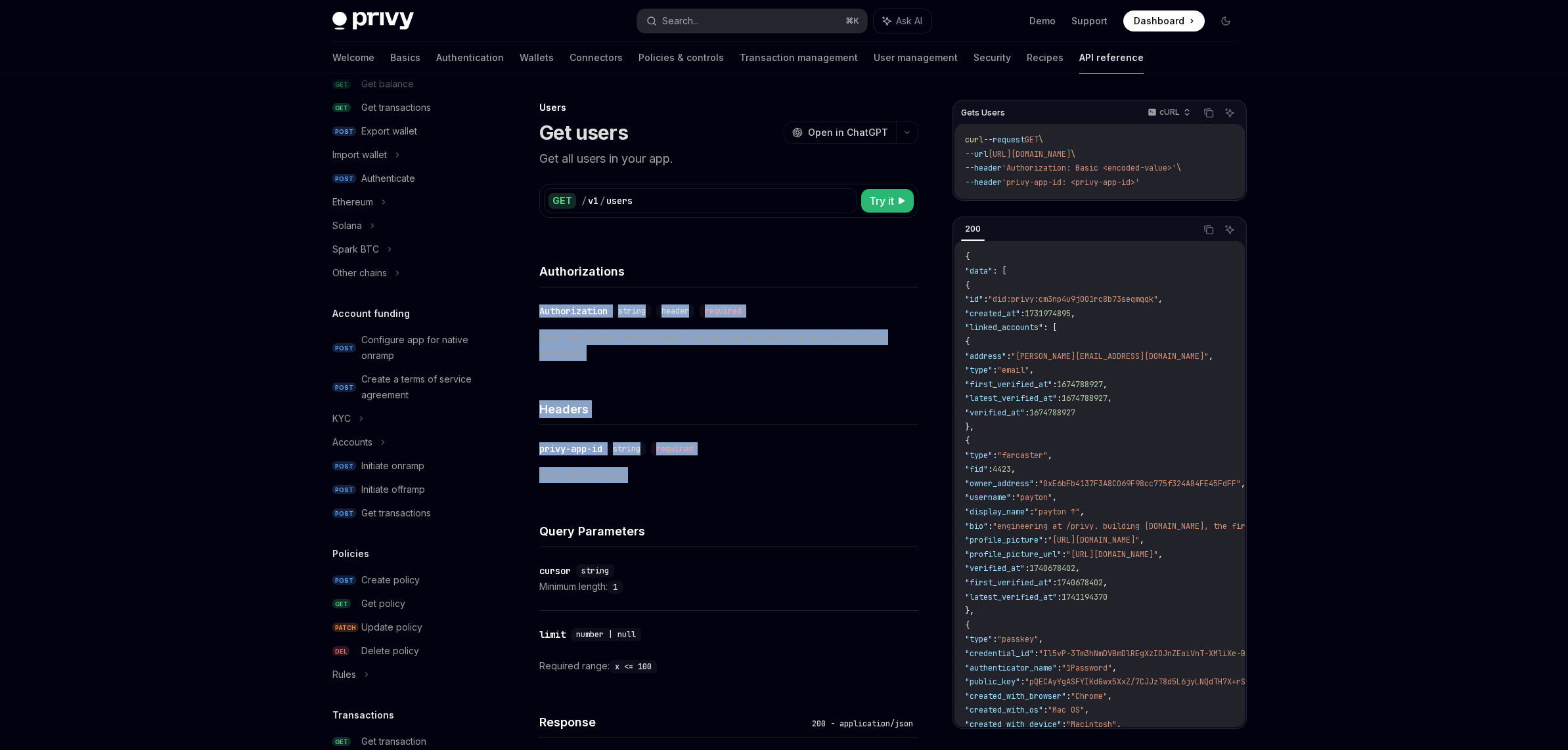
drag, startPoint x: 649, startPoint y: 473, endPoint x: 527, endPoint y: 325, distance: 191.8
click at [539, 325] on div "**********" at bounding box center [729, 572] width 379 height 666
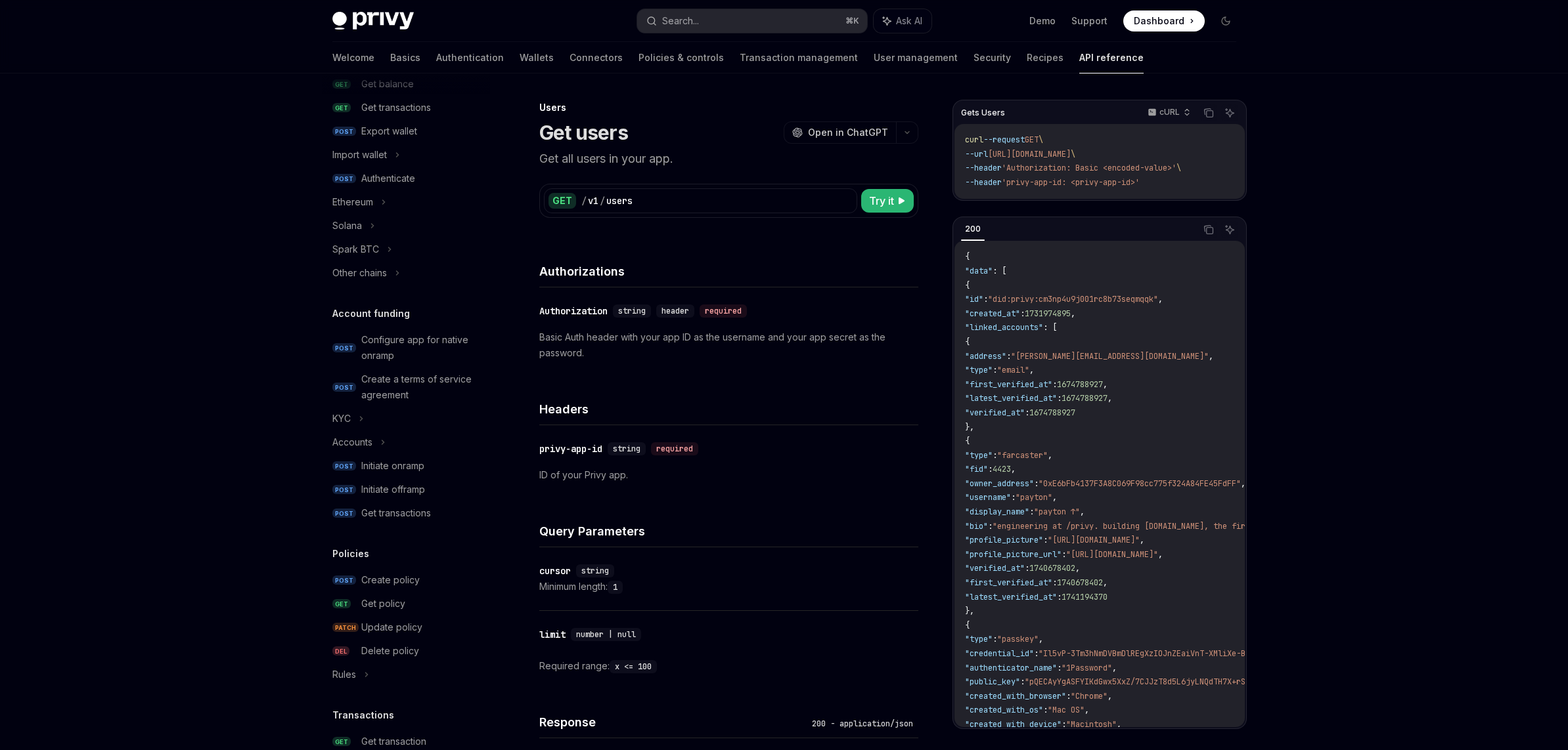
click at [760, 407] on h4 "Headers" at bounding box center [729, 409] width 379 height 18
drag, startPoint x: 710, startPoint y: 471, endPoint x: 687, endPoint y: 352, distance: 121.2
click at [622, 354] on div "**********" at bounding box center [729, 572] width 379 height 666
click at [689, 352] on p "Basic Auth header with your app ID as the username and your app secret as the p…" at bounding box center [729, 345] width 379 height 31
drag, startPoint x: 777, startPoint y: 344, endPoint x: 572, endPoint y: 319, distance: 206.5
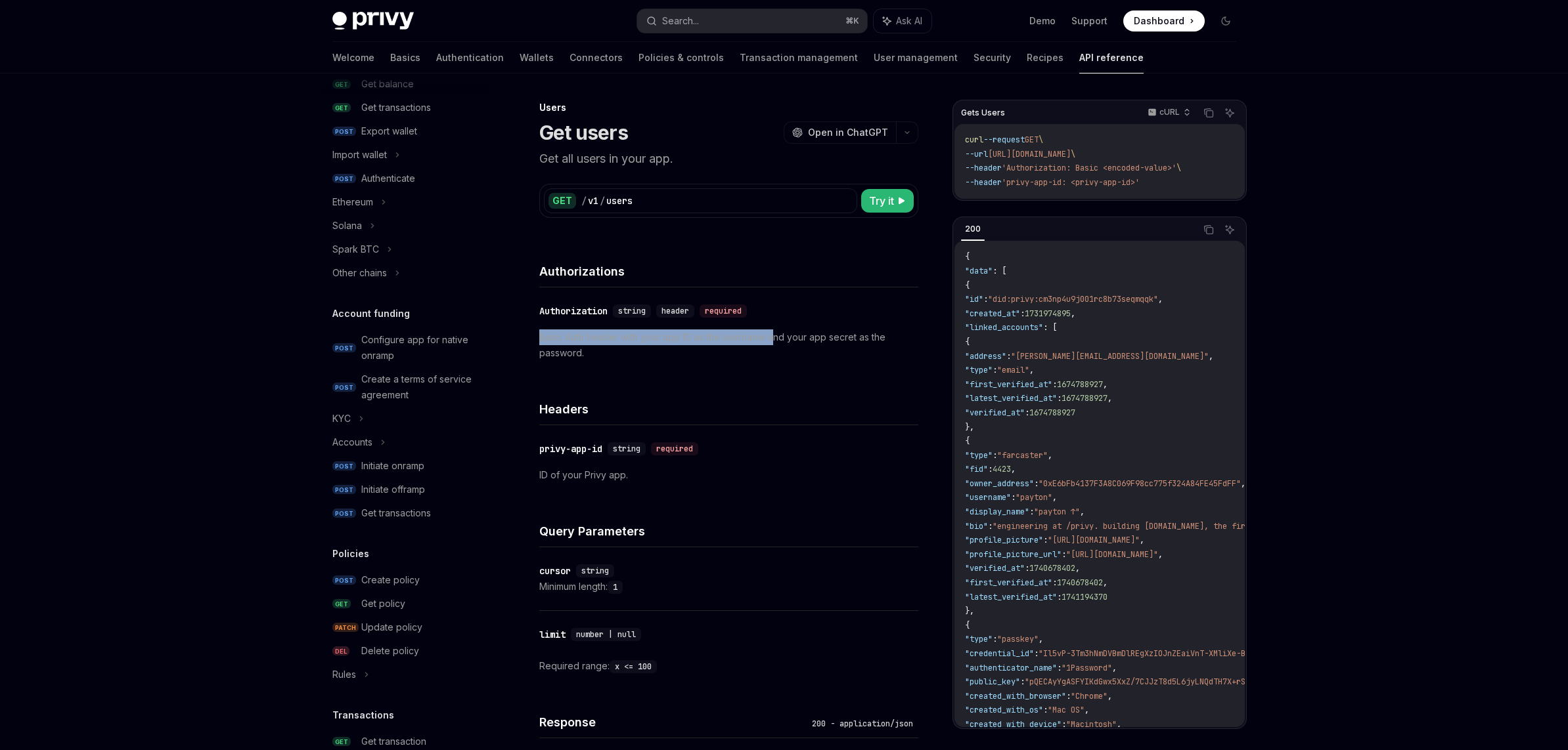
click at [572, 319] on div "​ Authorization string header required Basic Auth header with your app ID as th…" at bounding box center [729, 331] width 379 height 89
drag, startPoint x: 786, startPoint y: 344, endPoint x: 813, endPoint y: 341, distance: 27.2
click at [786, 344] on p "Basic Auth header with your app ID as the username and your app secret as the p…" at bounding box center [729, 345] width 379 height 31
click at [573, 354] on p "Basic Auth header with your app ID as the username and your app secret as the p…" at bounding box center [729, 345] width 379 height 31
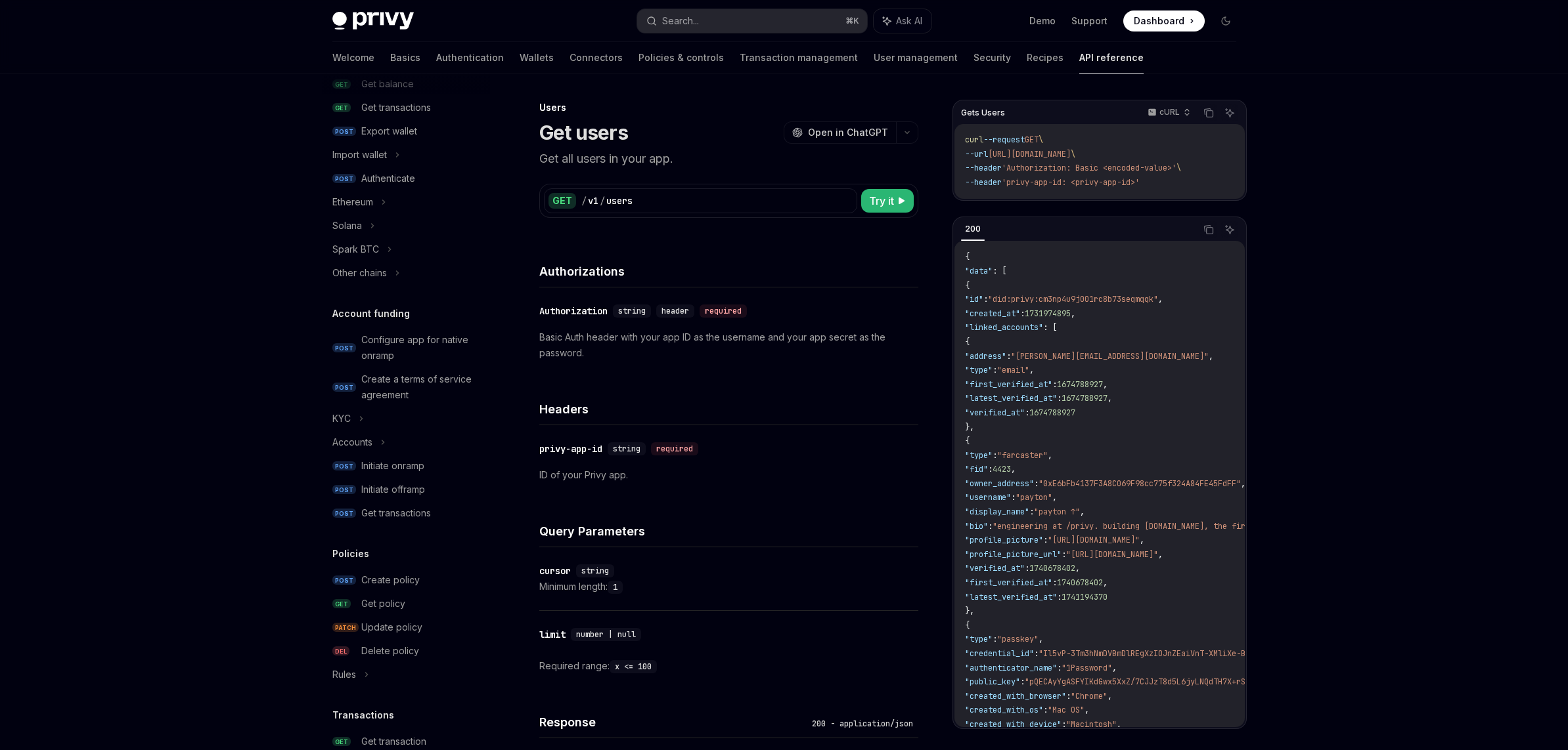
click at [840, 369] on div "​ Authorization string header required Basic Auth header with your app ID as th…" at bounding box center [729, 331] width 379 height 89
drag, startPoint x: 1073, startPoint y: 312, endPoint x: 1027, endPoint y: 313, distance: 46.0
click at [1071, 312] on span "1731974895" at bounding box center [1047, 313] width 46 height 11
click at [592, 357] on p "Basic Auth header with your app ID as the username and your app secret as the p…" at bounding box center [729, 345] width 379 height 31
click at [624, 345] on p "Basic Auth header with your app ID as the username and your app secret as the p…" at bounding box center [729, 345] width 379 height 31
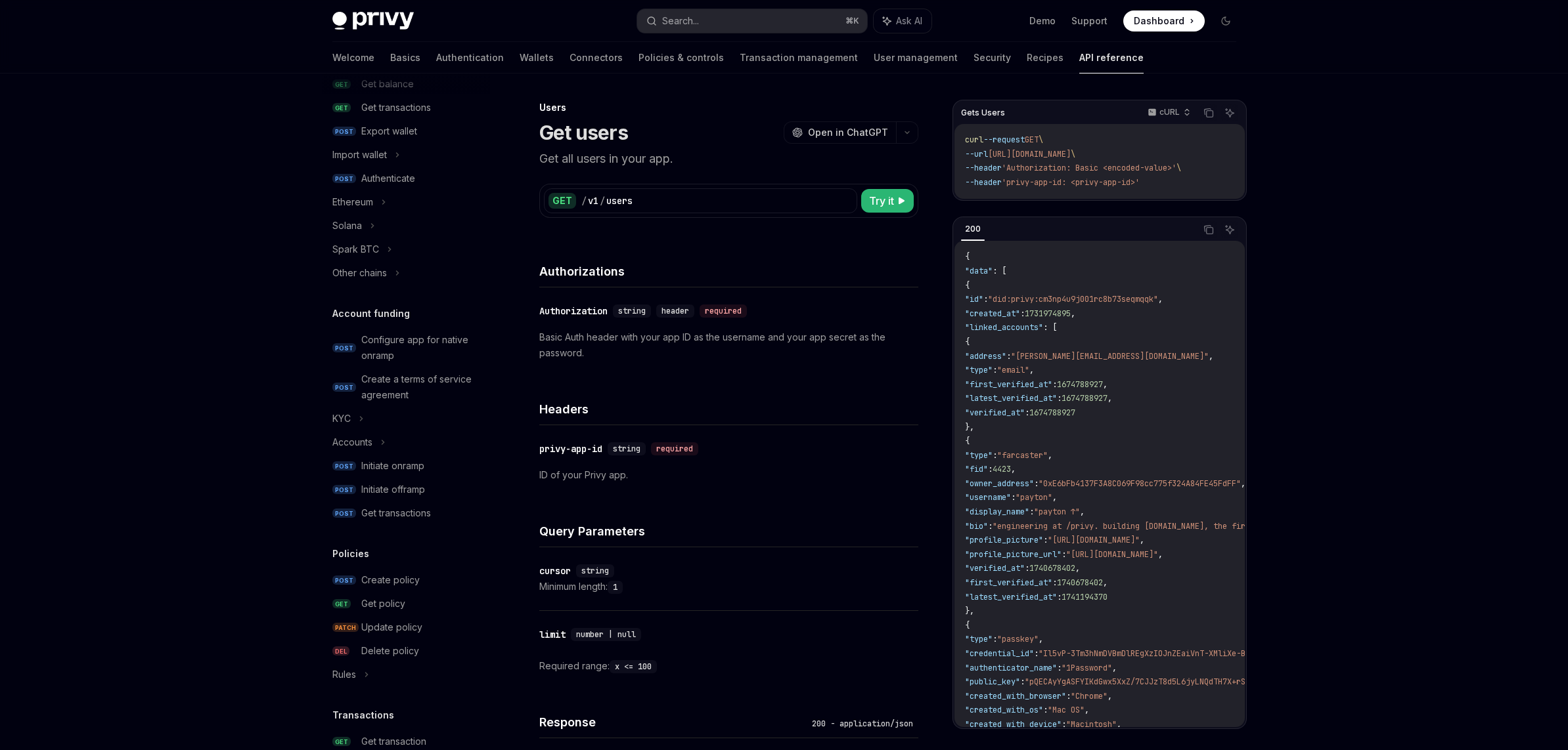
click at [1123, 344] on code "{ "data" : [ { "id" : "did:privy:cm3np4u9j001rc8b73seqmqqk" , "created_at" : 17…" at bounding box center [1289, 618] width 650 height 737
